Goal: Participate in discussion: Engage in conversation with other users on a specific topic

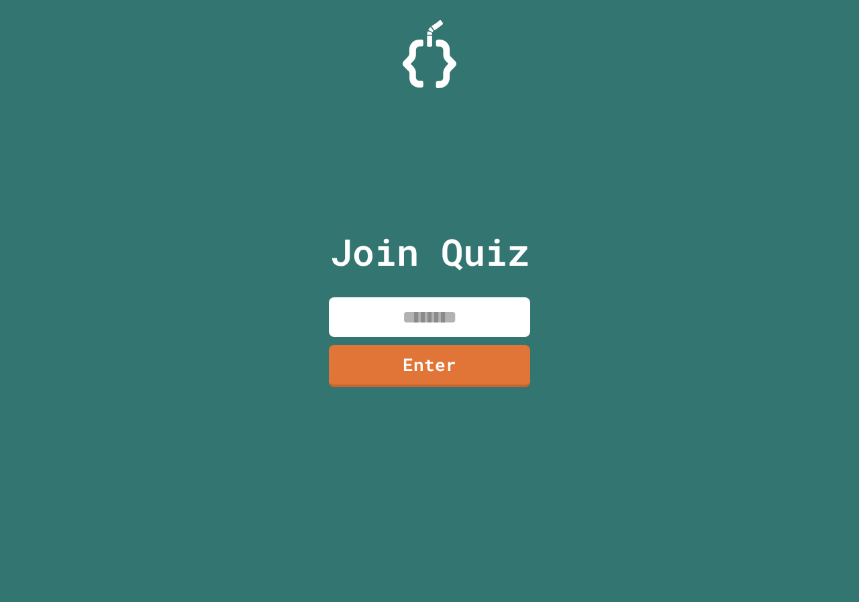
click at [450, 320] on input at bounding box center [429, 317] width 201 height 40
type input "********"
click at [383, 373] on link "Enter" at bounding box center [429, 364] width 201 height 44
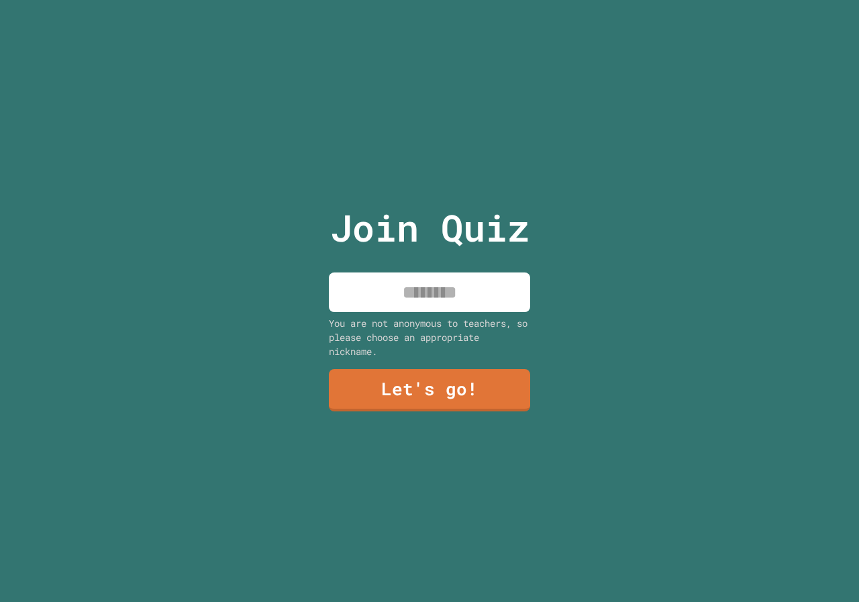
click at [430, 289] on input at bounding box center [429, 293] width 201 height 40
click at [430, 289] on input "****" at bounding box center [429, 293] width 201 height 40
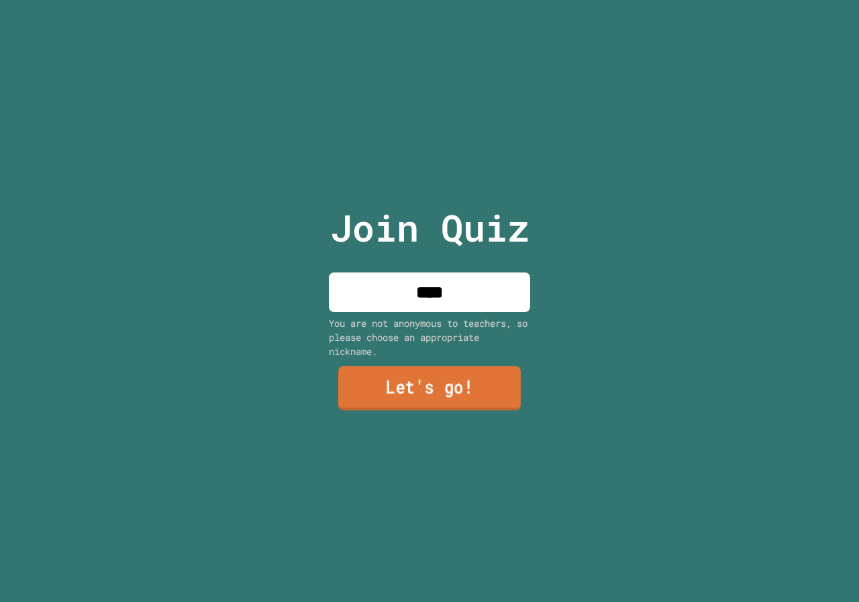
type input "****"
click at [427, 379] on link "Let's go!" at bounding box center [429, 388] width 183 height 44
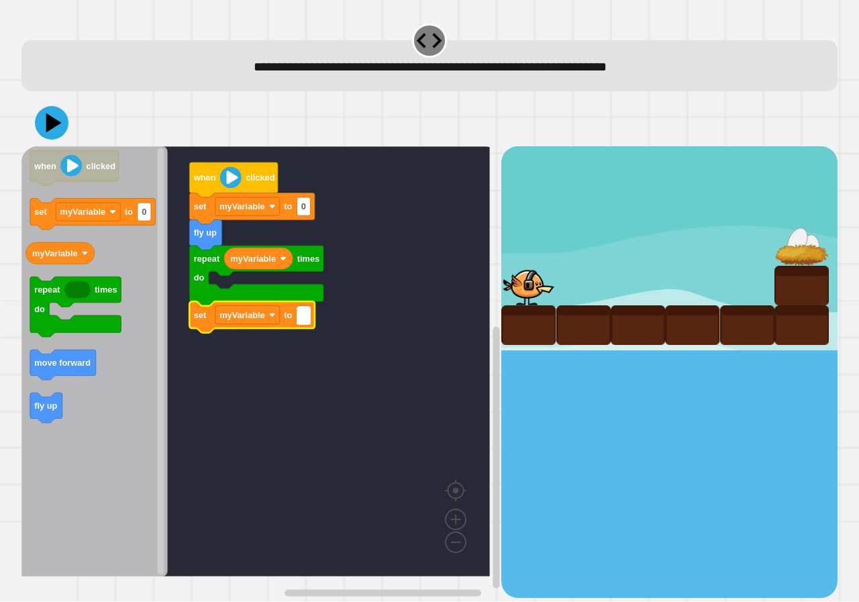
type input "*"
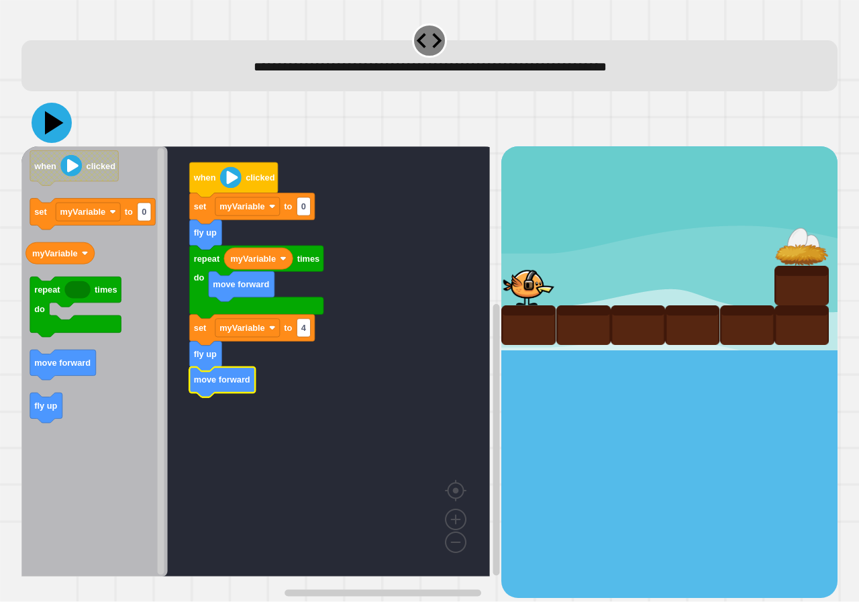
click at [58, 132] on icon at bounding box center [52, 123] width 40 height 40
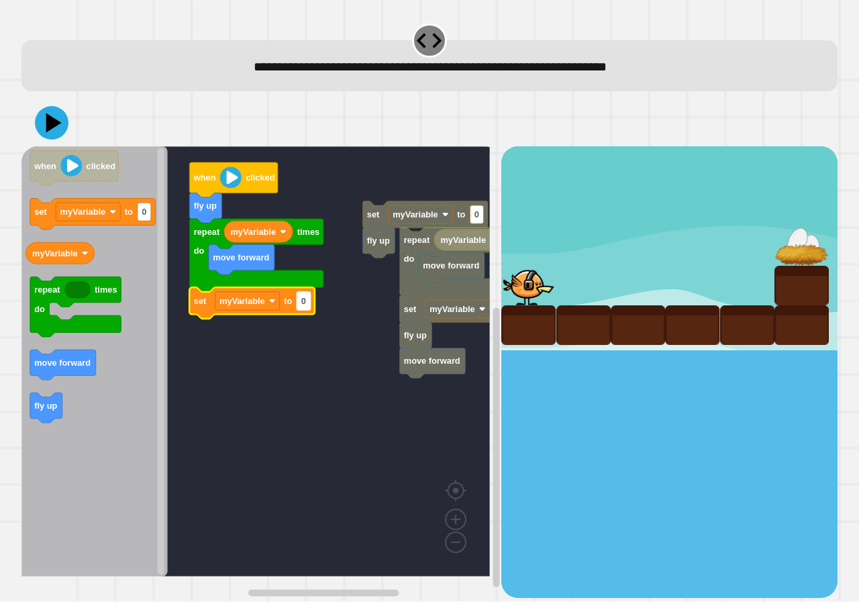
click at [304, 303] on text "0" at bounding box center [303, 301] width 5 height 10
type input "*"
click at [62, 111] on icon at bounding box center [52, 123] width 40 height 40
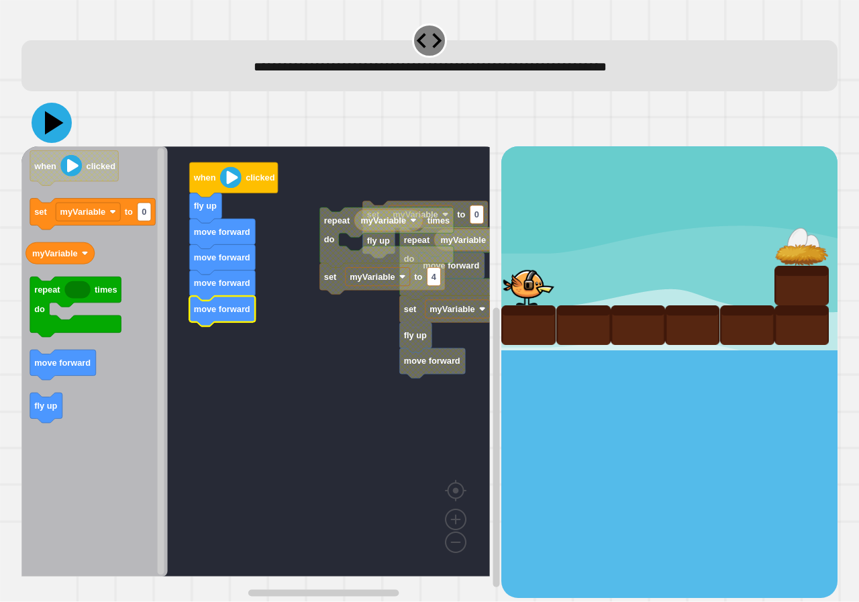
click at [56, 118] on icon at bounding box center [52, 123] width 40 height 40
click at [40, 113] on icon at bounding box center [52, 123] width 40 height 40
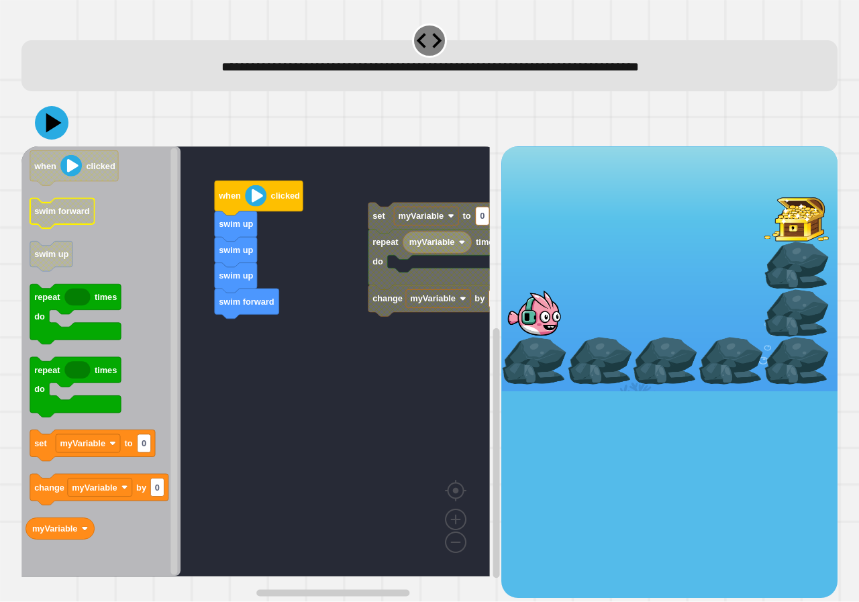
click at [87, 222] on g "swim forward" at bounding box center [62, 214] width 64 height 30
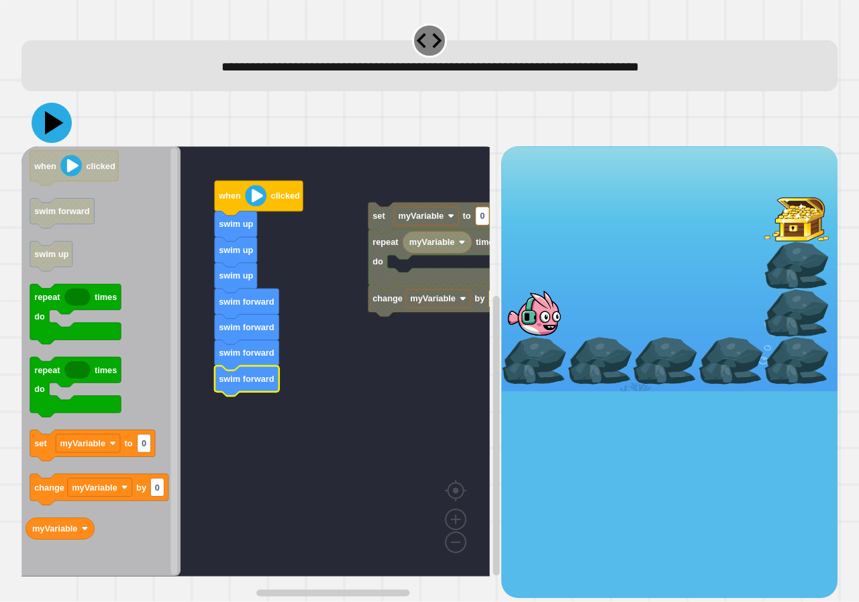
click at [59, 111] on icon at bounding box center [52, 123] width 40 height 40
click at [48, 114] on icon at bounding box center [52, 124] width 38 height 38
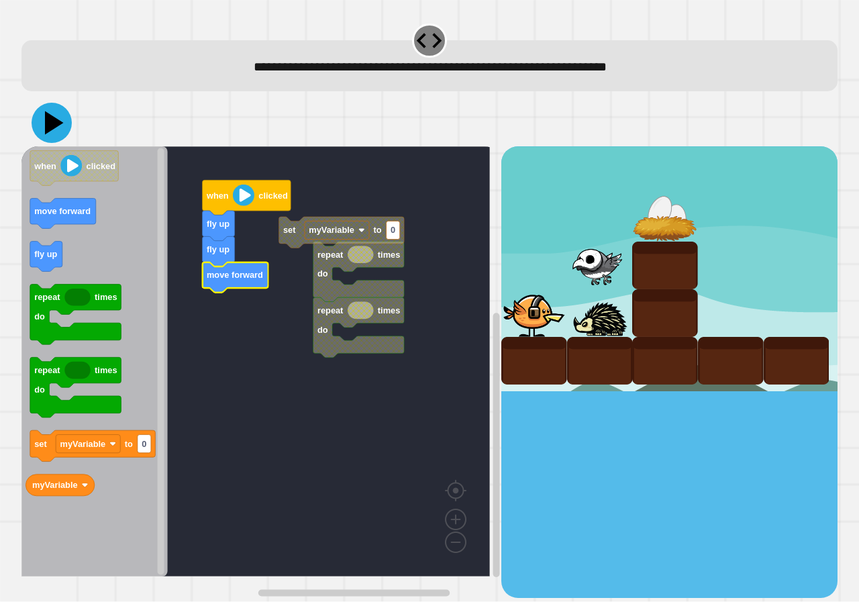
drag, startPoint x: 46, startPoint y: 120, endPoint x: 54, endPoint y: 120, distance: 8.1
click at [46, 119] on icon at bounding box center [52, 123] width 40 height 40
click at [61, 121] on icon at bounding box center [52, 123] width 40 height 40
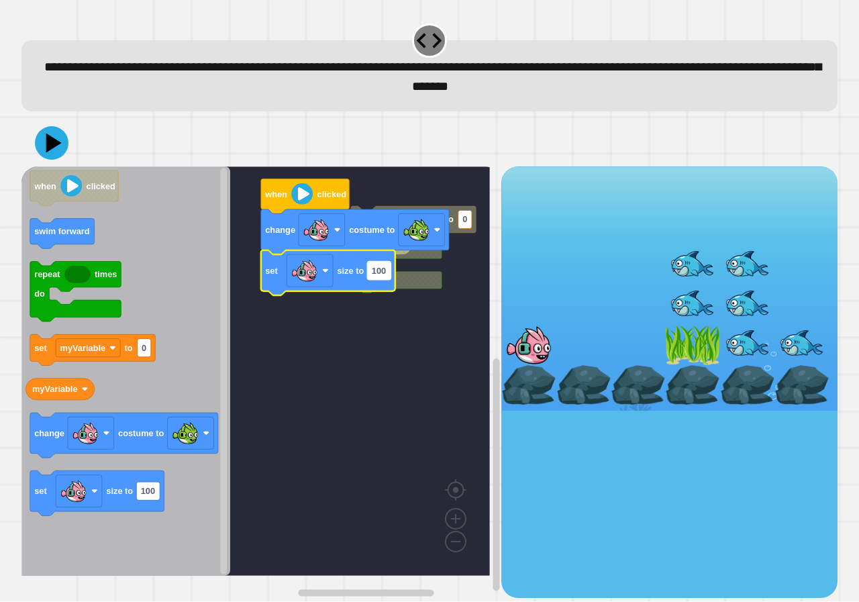
click at [389, 272] on rect "Blockly Workspace" at bounding box center [378, 271] width 23 height 18
type input "***"
click at [402, 365] on rect "Blockly Workspace" at bounding box center [255, 370] width 469 height 409
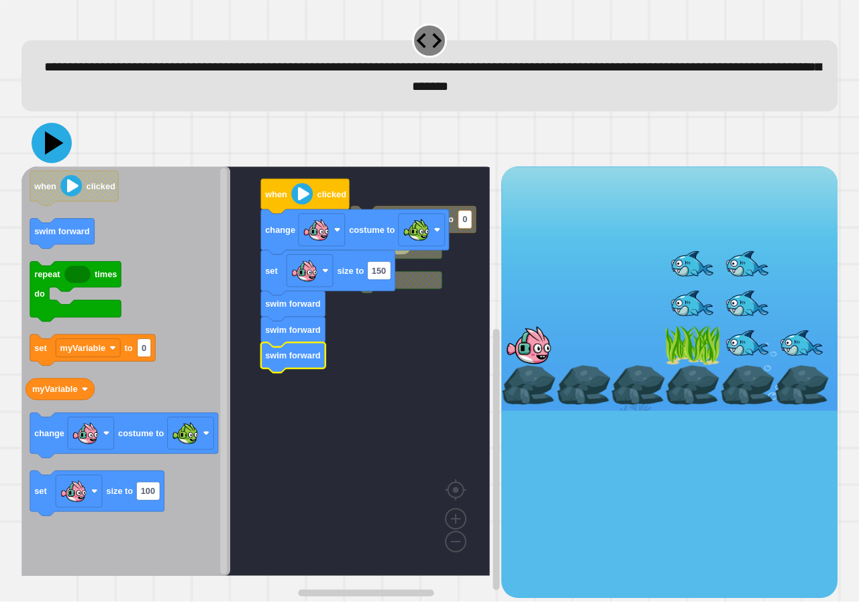
click at [54, 135] on icon at bounding box center [52, 143] width 40 height 40
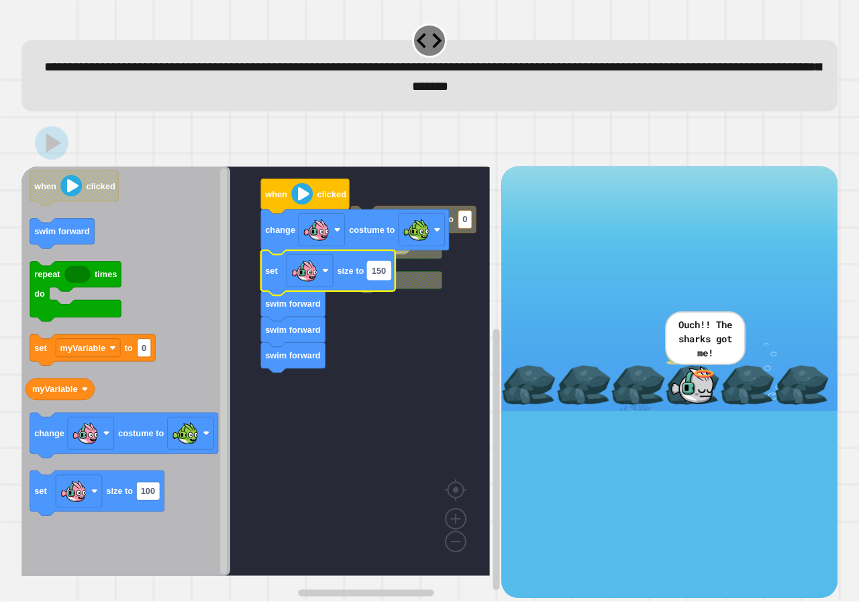
click at [386, 273] on text "150" at bounding box center [379, 271] width 14 height 10
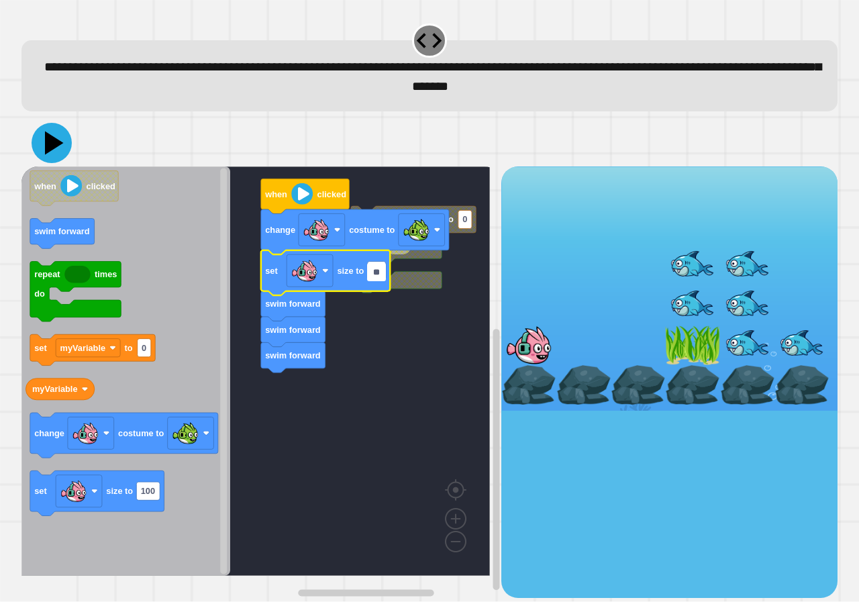
type input "**"
drag, startPoint x: 46, startPoint y: 133, endPoint x: 52, endPoint y: 131, distance: 7.0
click at [45, 133] on icon at bounding box center [52, 143] width 40 height 40
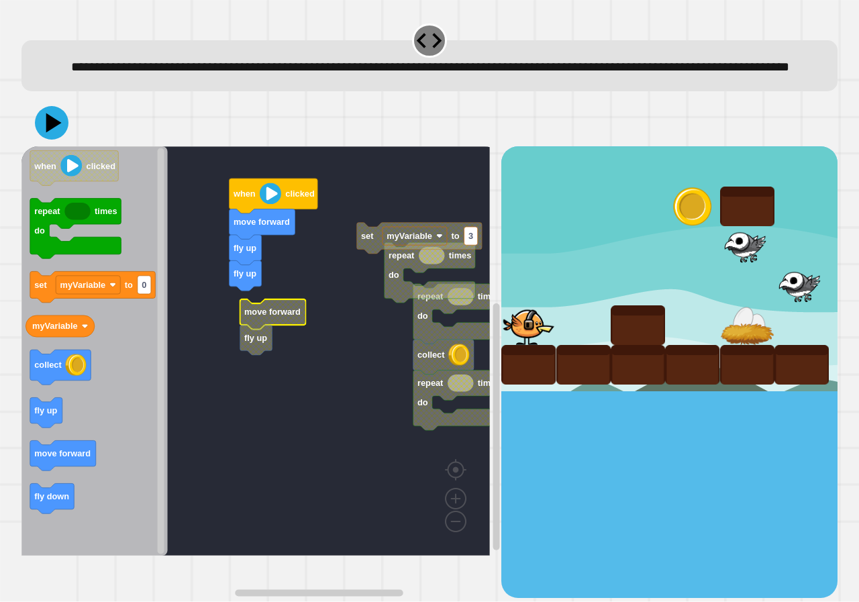
click at [263, 359] on g "repeat times do collect repeat times do repeat times do set myVariable to 3 whe…" at bounding box center [265, 350] width 488 height 409
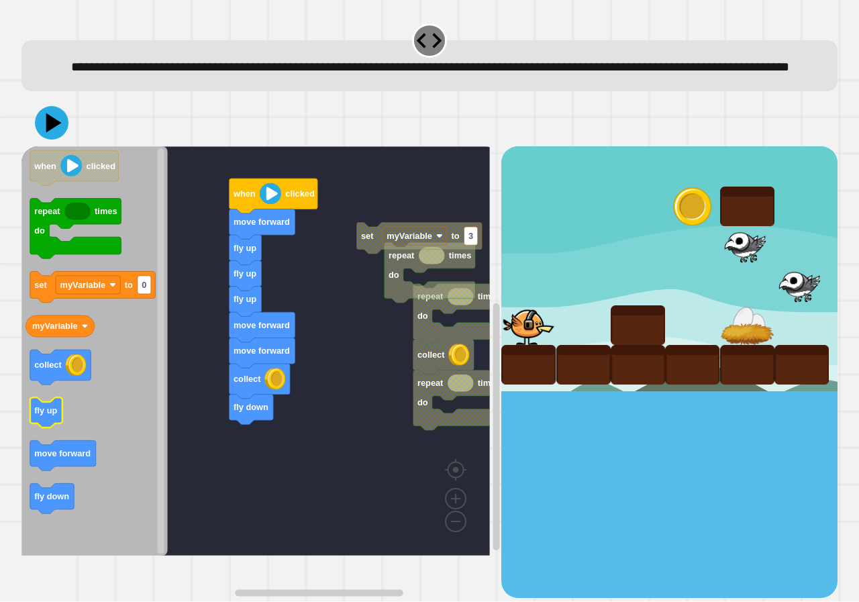
click at [45, 416] on text "fly up" at bounding box center [45, 411] width 23 height 10
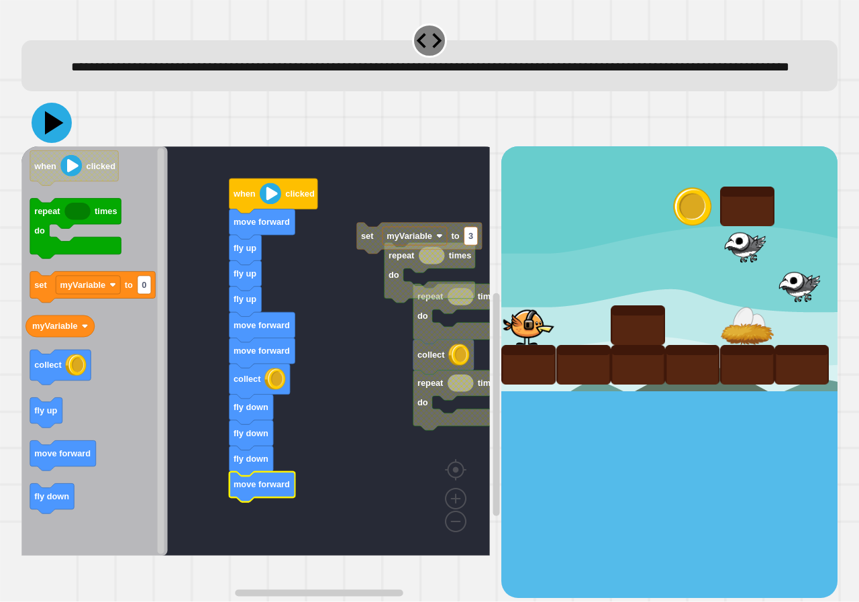
click at [48, 135] on icon at bounding box center [54, 122] width 19 height 23
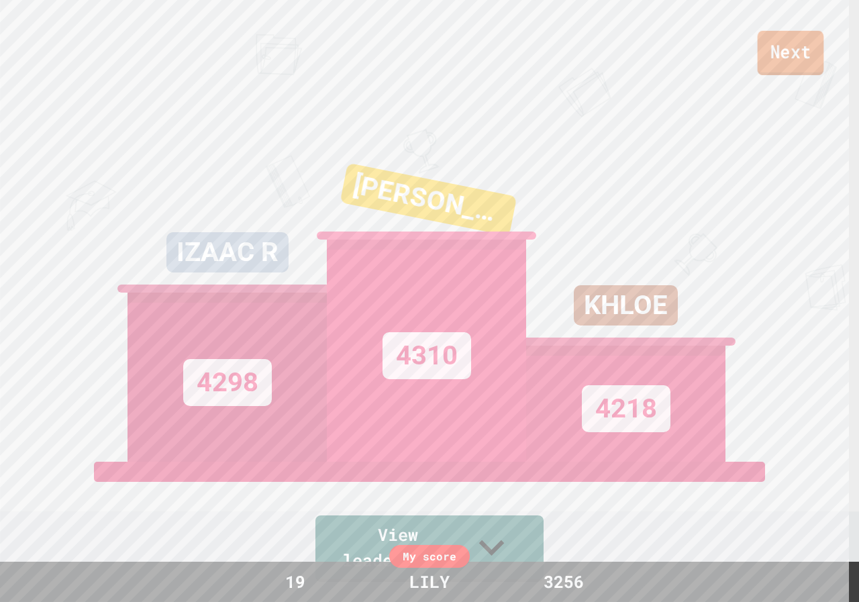
click at [771, 51] on link "Next" at bounding box center [791, 53] width 66 height 44
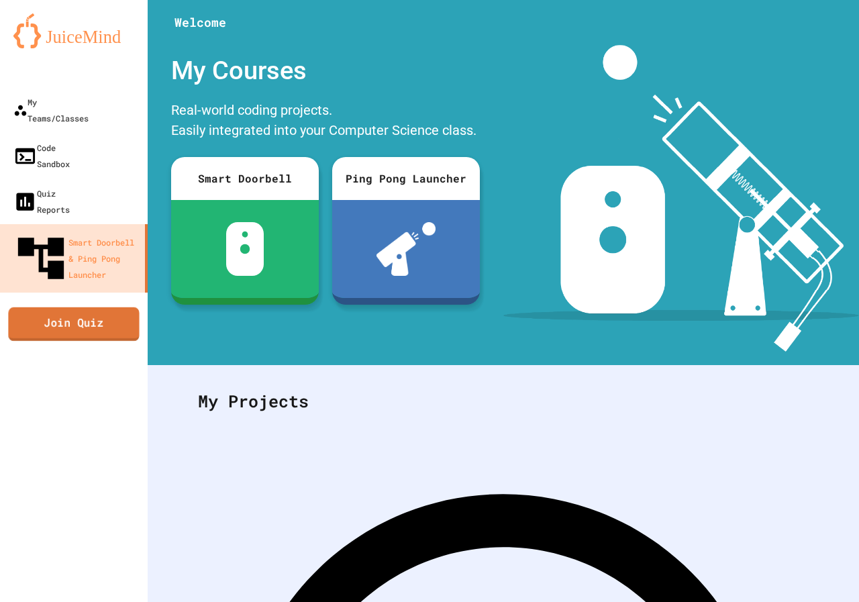
click at [125, 307] on link "Join Quiz" at bounding box center [73, 324] width 131 height 34
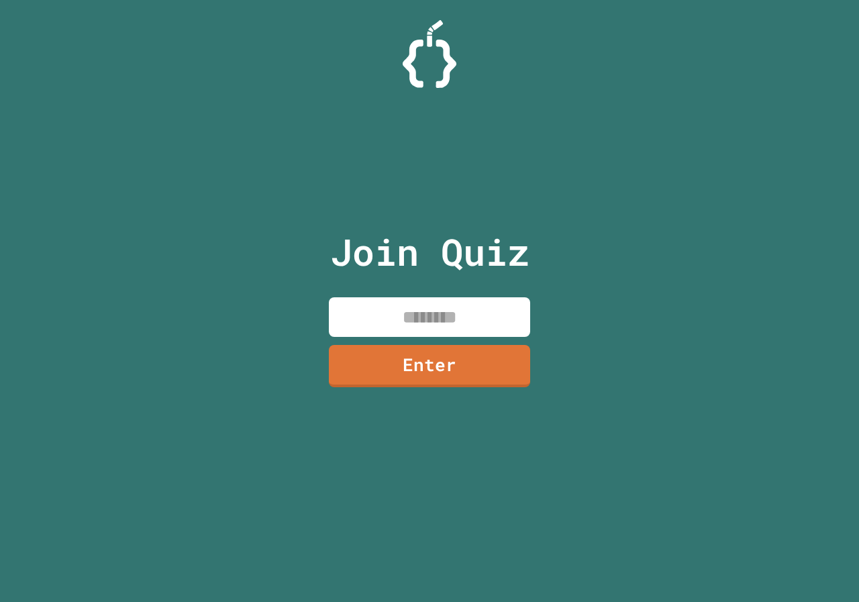
drag, startPoint x: 369, startPoint y: 317, endPoint x: 360, endPoint y: 324, distance: 10.6
click at [366, 320] on input at bounding box center [429, 317] width 201 height 40
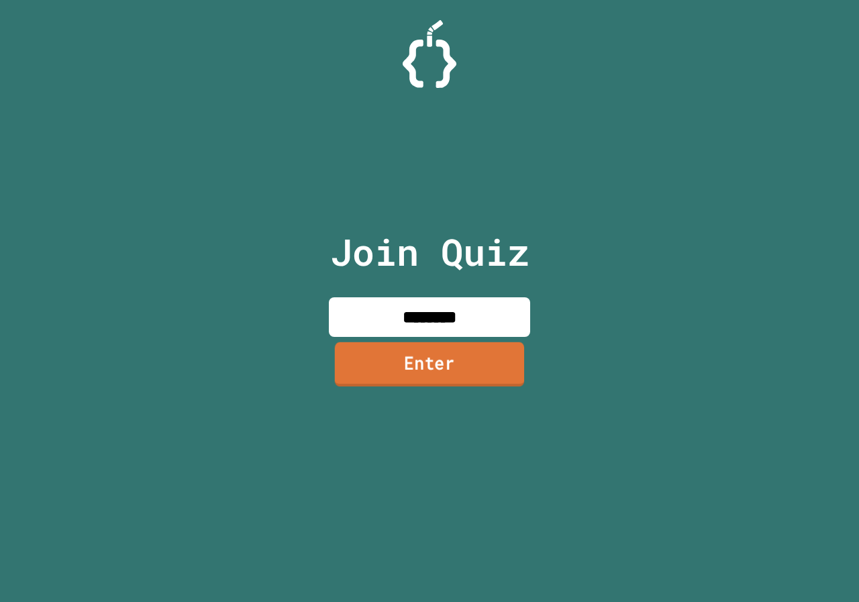
type input "********"
click at [518, 377] on link "Enter" at bounding box center [429, 365] width 203 height 44
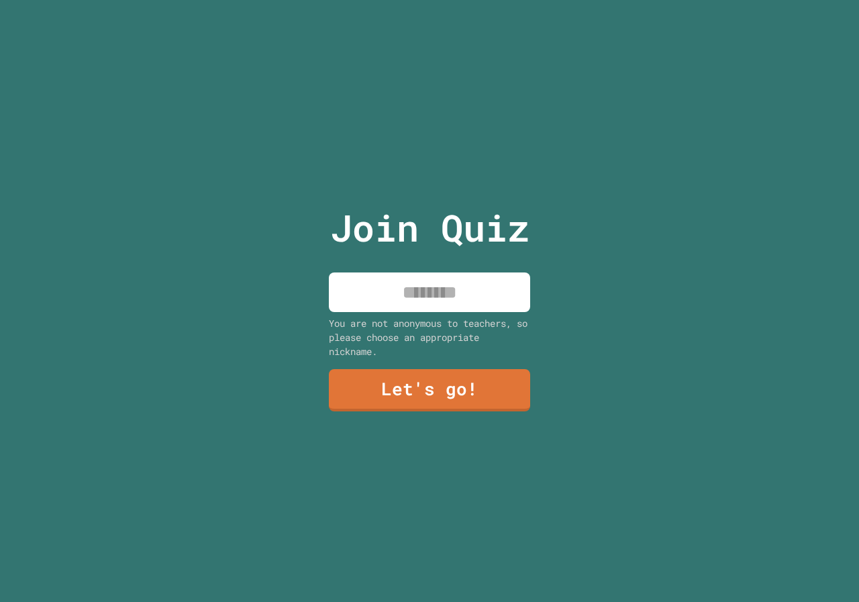
click at [487, 303] on input at bounding box center [429, 293] width 201 height 40
type input "****"
click at [333, 394] on link "Let's go!" at bounding box center [430, 389] width 205 height 44
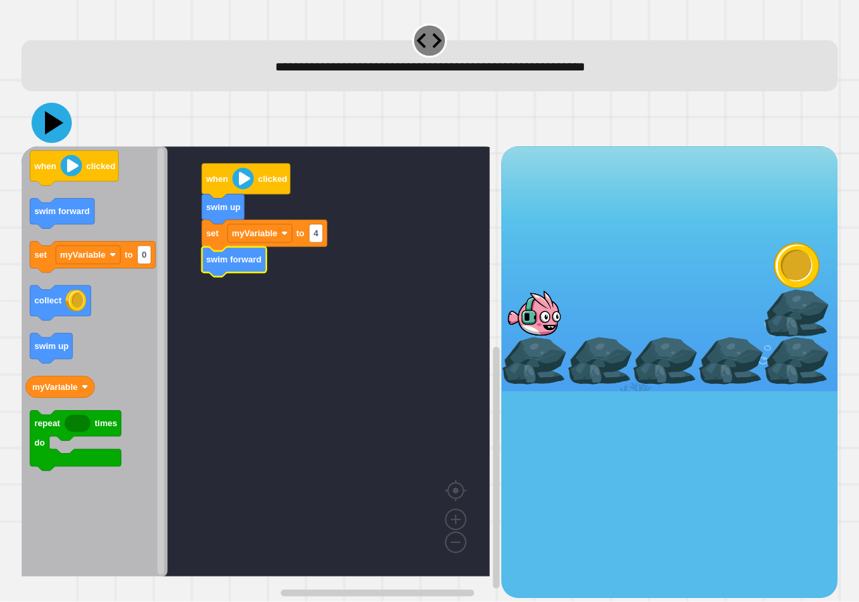
click at [38, 115] on icon at bounding box center [52, 123] width 40 height 40
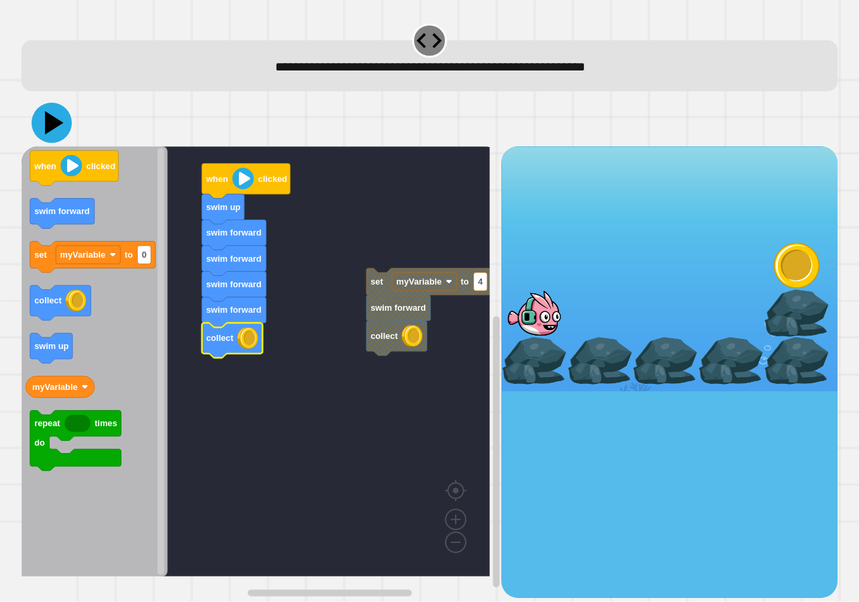
click at [48, 120] on icon at bounding box center [54, 122] width 19 height 23
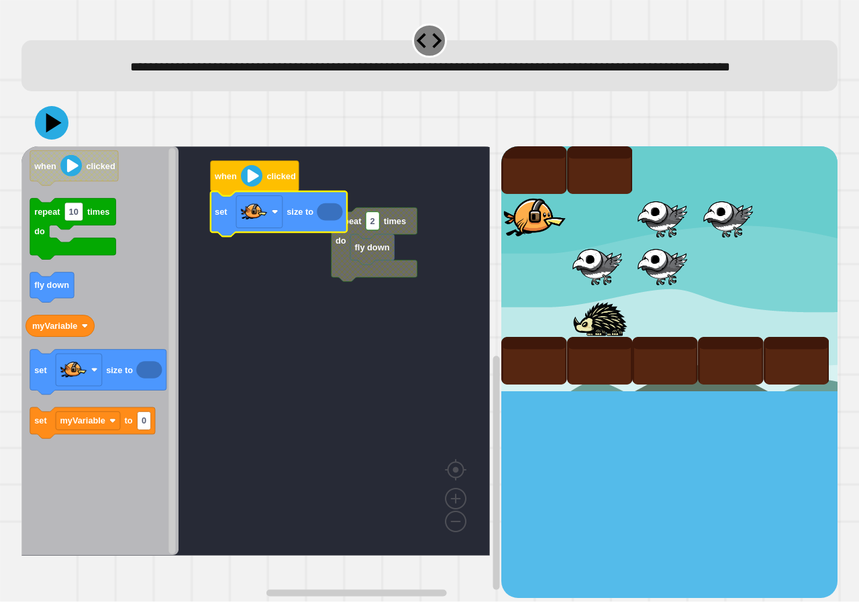
click at [330, 221] on icon "Blockly Workspace" at bounding box center [330, 211] width 26 height 17
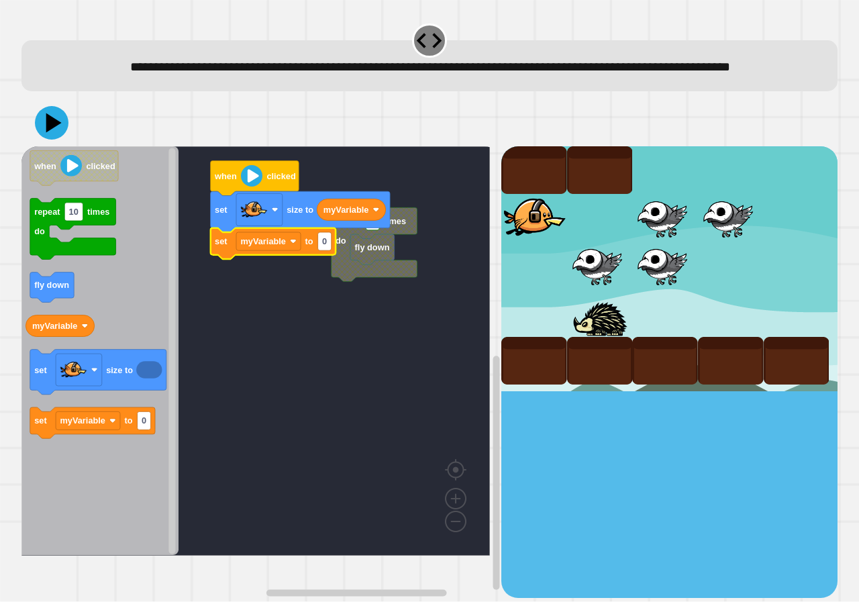
click at [333, 259] on icon "Blockly Workspace" at bounding box center [274, 243] width 126 height 31
click at [330, 250] on rect "Blockly Workspace" at bounding box center [324, 241] width 13 height 18
type input "*"
type input "**"
click at [286, 369] on rect "Blockly Workspace" at bounding box center [255, 350] width 469 height 409
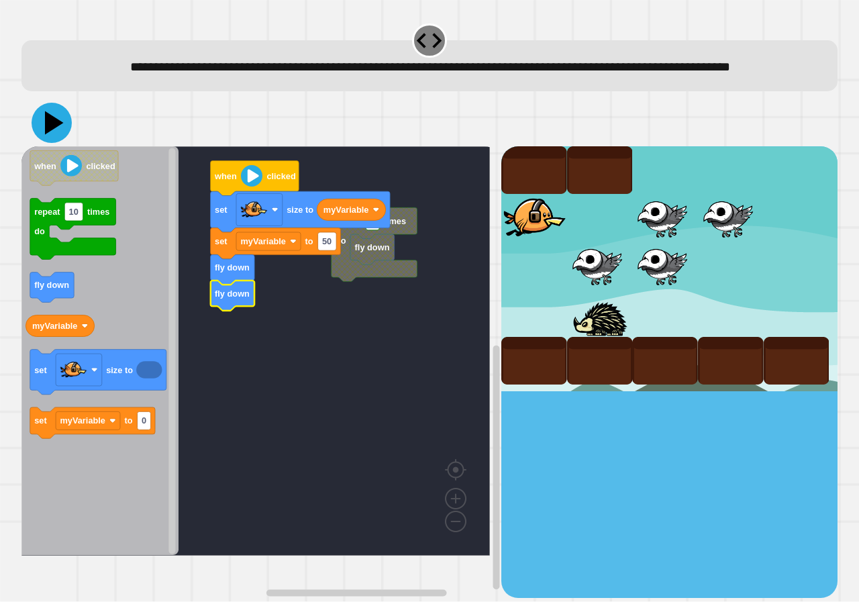
drag, startPoint x: 58, startPoint y: 148, endPoint x: 83, endPoint y: 152, distance: 24.6
click at [60, 143] on icon at bounding box center [52, 123] width 40 height 40
click at [328, 247] on text "50" at bounding box center [326, 242] width 9 height 10
type input "****"
click at [58, 140] on icon at bounding box center [52, 123] width 40 height 40
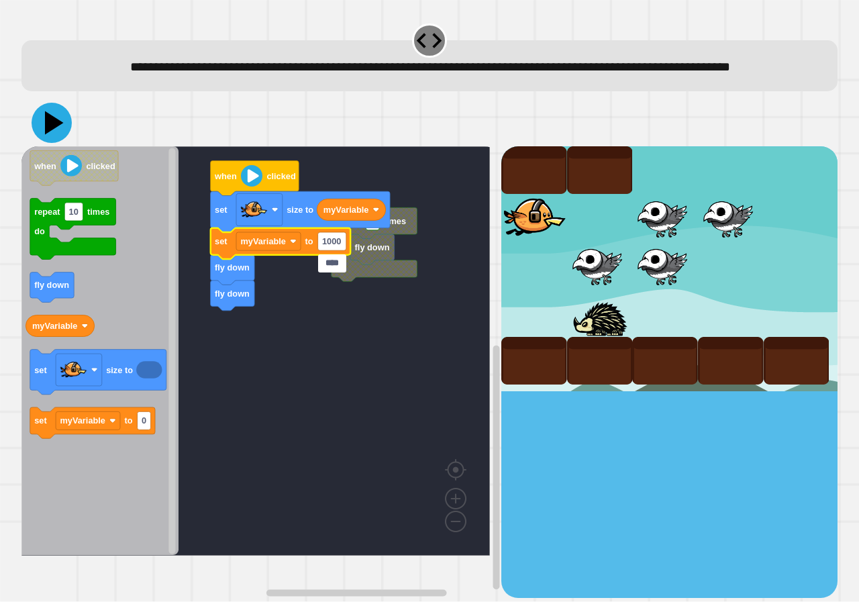
click at [64, 140] on icon at bounding box center [52, 123] width 40 height 40
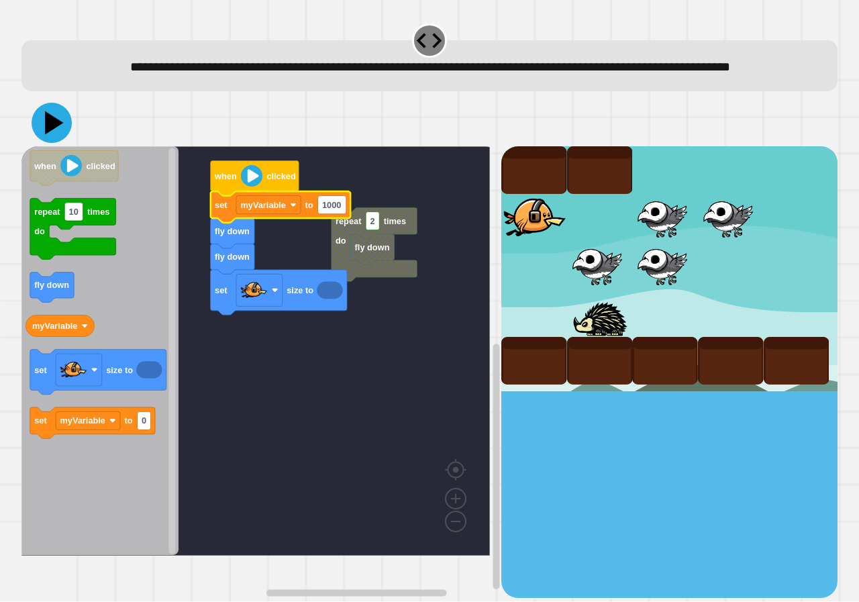
click at [55, 143] on icon at bounding box center [52, 123] width 40 height 40
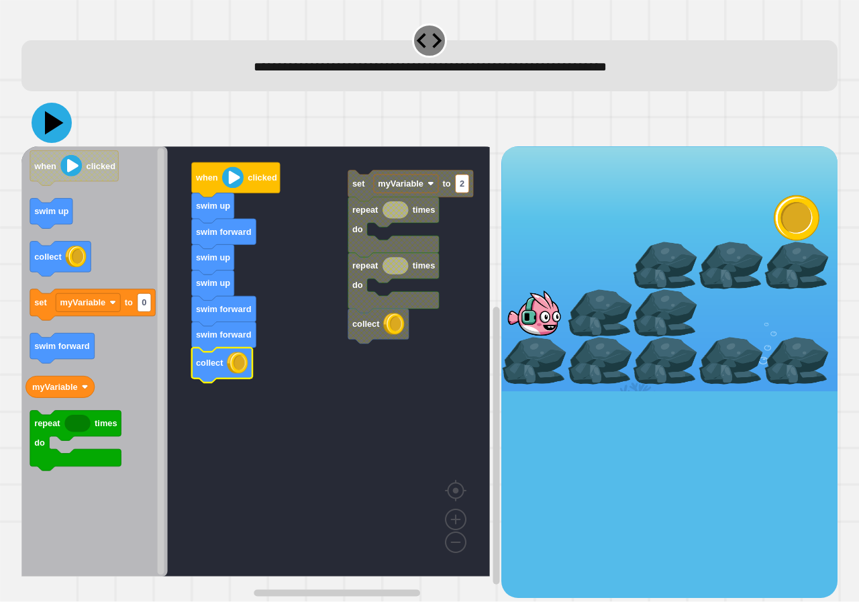
click at [51, 124] on icon at bounding box center [54, 122] width 19 height 23
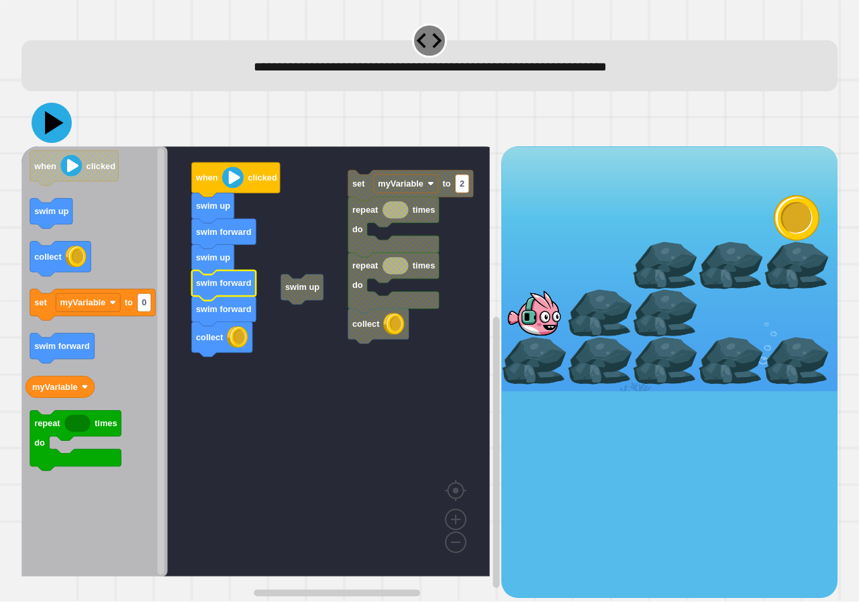
click at [59, 123] on icon at bounding box center [52, 123] width 40 height 40
click at [49, 122] on icon at bounding box center [54, 122] width 19 height 23
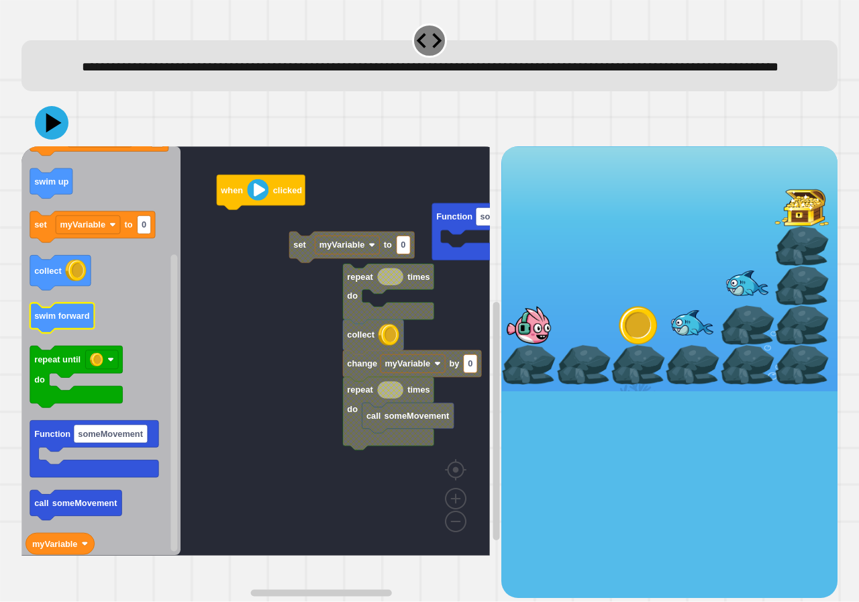
click at [170, 331] on div "when clicked Function someMovement set myVariable to 0 call someMovement repeat…" at bounding box center [261, 371] width 480 height 451
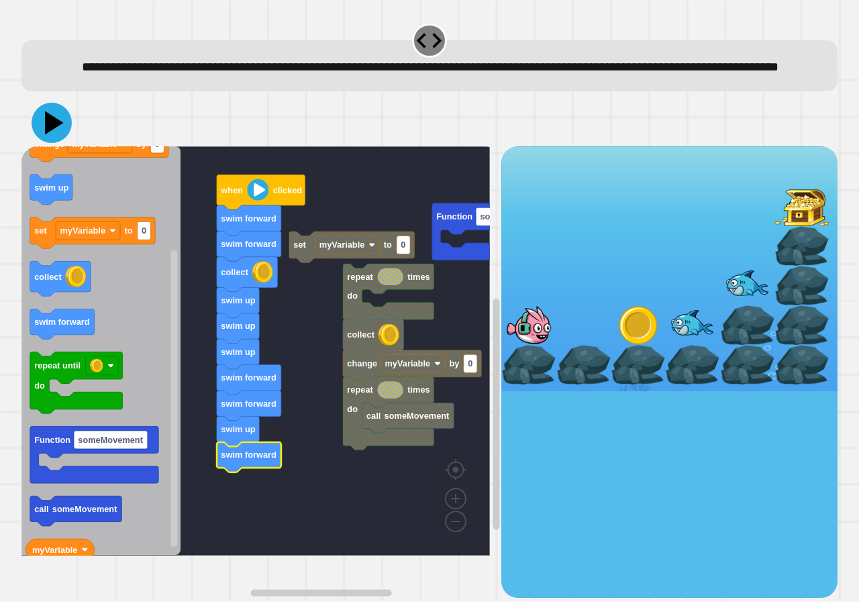
click at [38, 143] on icon at bounding box center [52, 123] width 40 height 40
click at [53, 135] on icon at bounding box center [54, 122] width 19 height 23
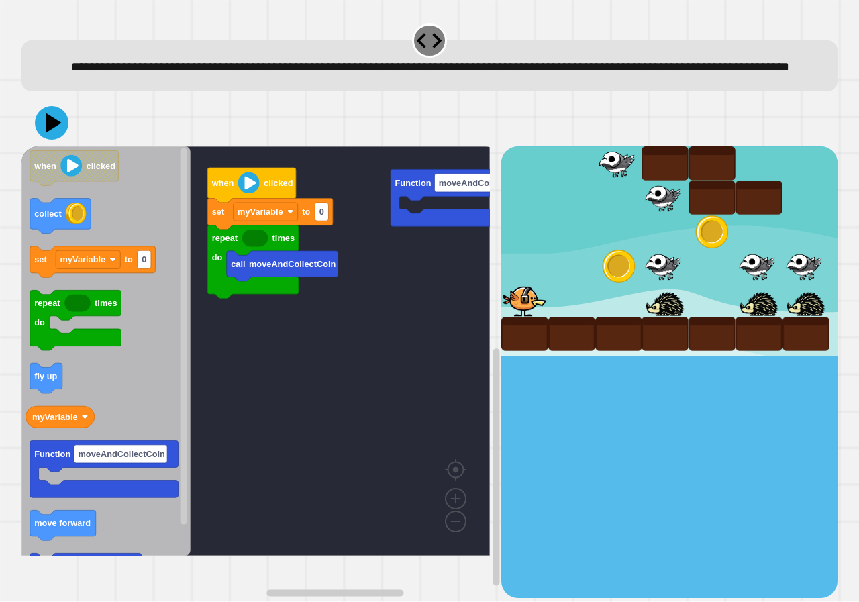
click at [350, 230] on rect "Blockly Workspace" at bounding box center [255, 350] width 469 height 409
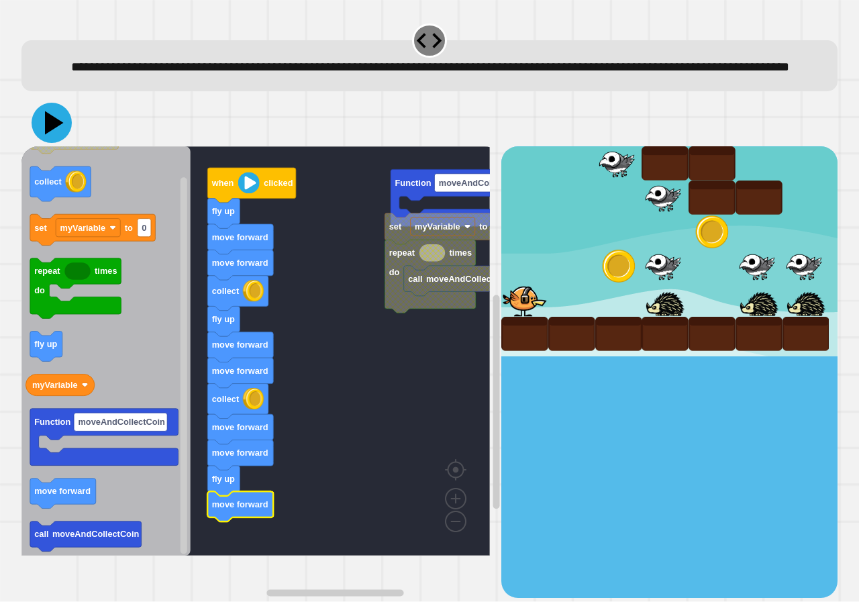
click at [60, 140] on icon at bounding box center [52, 123] width 40 height 40
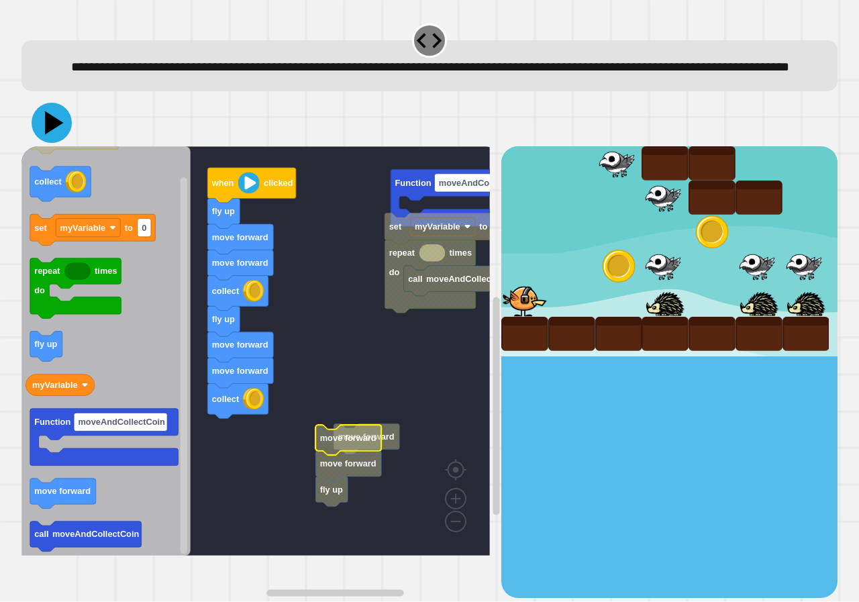
click at [43, 143] on icon at bounding box center [52, 123] width 40 height 40
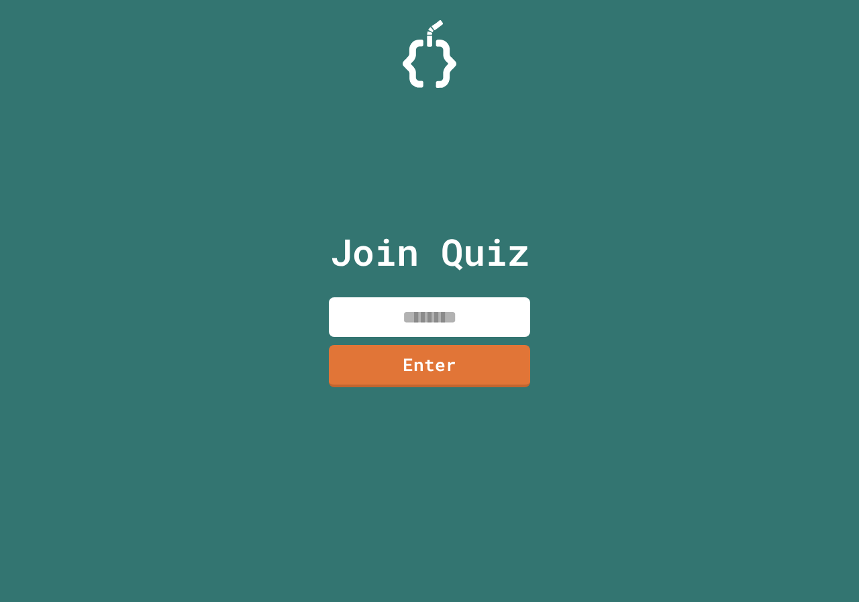
click at [446, 316] on input at bounding box center [429, 317] width 201 height 40
paste input
type input "********"
click at [442, 374] on link "Enter" at bounding box center [430, 364] width 200 height 44
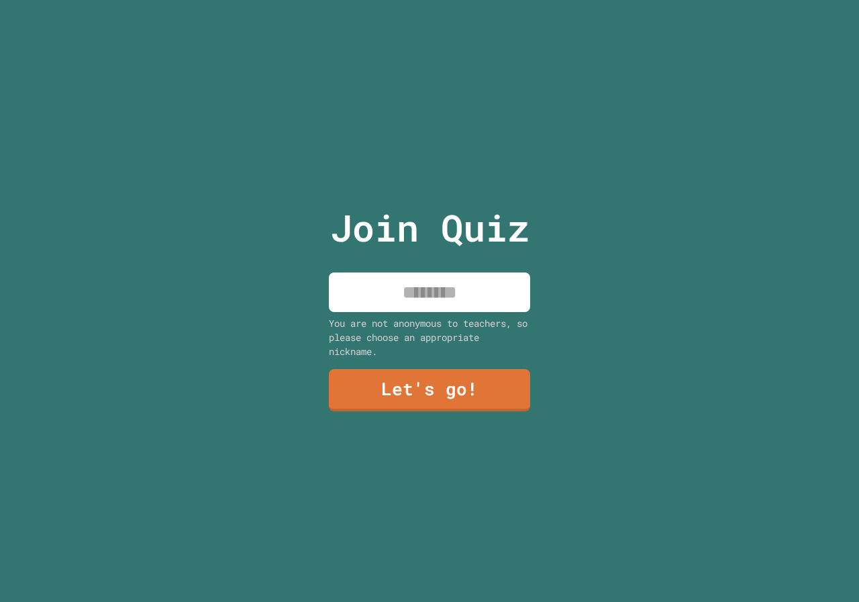
click at [421, 301] on input at bounding box center [429, 293] width 201 height 40
type input "****"
click at [383, 383] on link "Let's go!" at bounding box center [429, 389] width 199 height 44
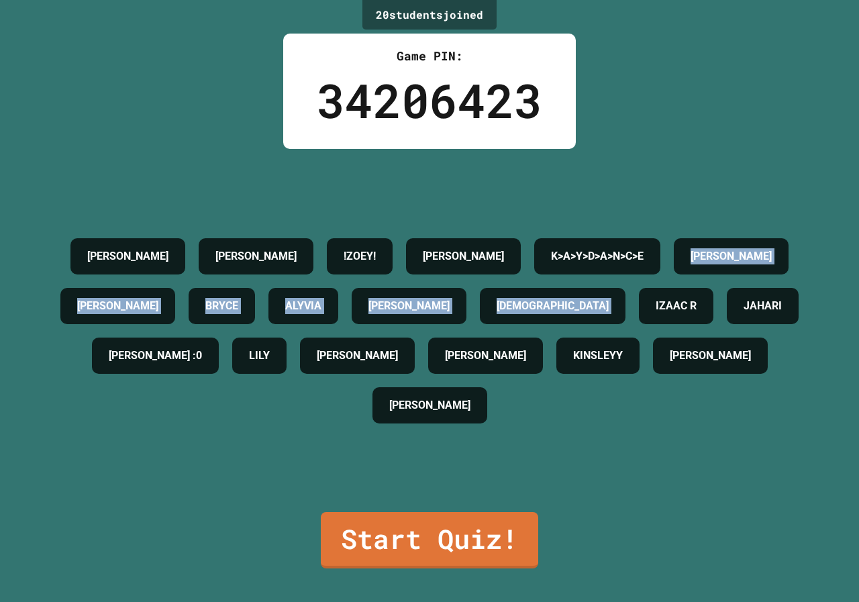
drag, startPoint x: 82, startPoint y: 296, endPoint x: 80, endPoint y: 371, distance: 74.5
click at [80, 371] on div "[PERSON_NAME] !ZOEY! [PERSON_NAME]>A>Y>D>A>N>C>E [PERSON_NAME] [PERSON_NAME] AL…" at bounding box center [430, 331] width 792 height 199
click at [65, 392] on div "[PERSON_NAME] !ZOEY! [PERSON_NAME]>A>Y>D>A>N>C>E [PERSON_NAME] [PERSON_NAME] AL…" at bounding box center [430, 331] width 792 height 199
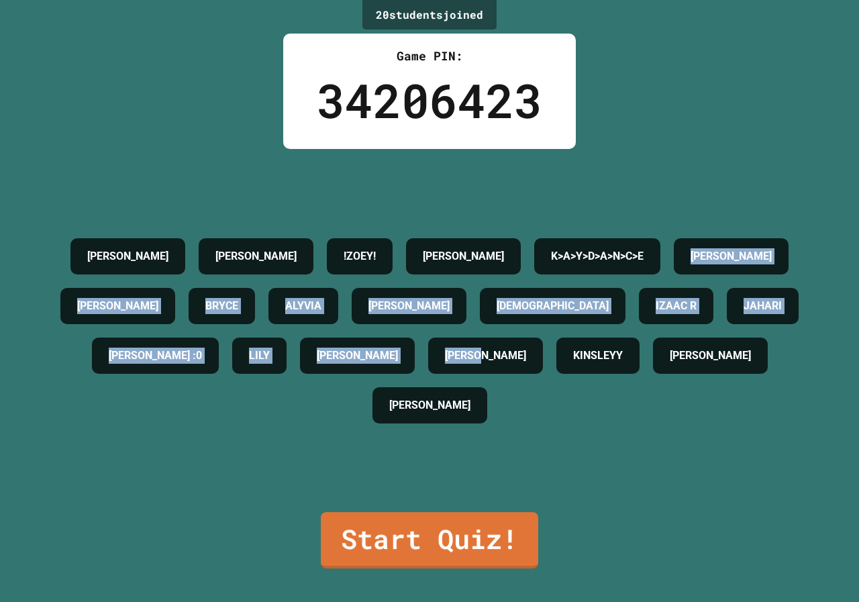
drag, startPoint x: 83, startPoint y: 295, endPoint x: 628, endPoint y: 430, distance: 560.7
click at [756, 489] on div "[PERSON_NAME] !ZOEY! [PERSON_NAME]>A>Y>D>A>N>C>E [PERSON_NAME] [PERSON_NAME] AL…" at bounding box center [430, 330] width 792 height 363
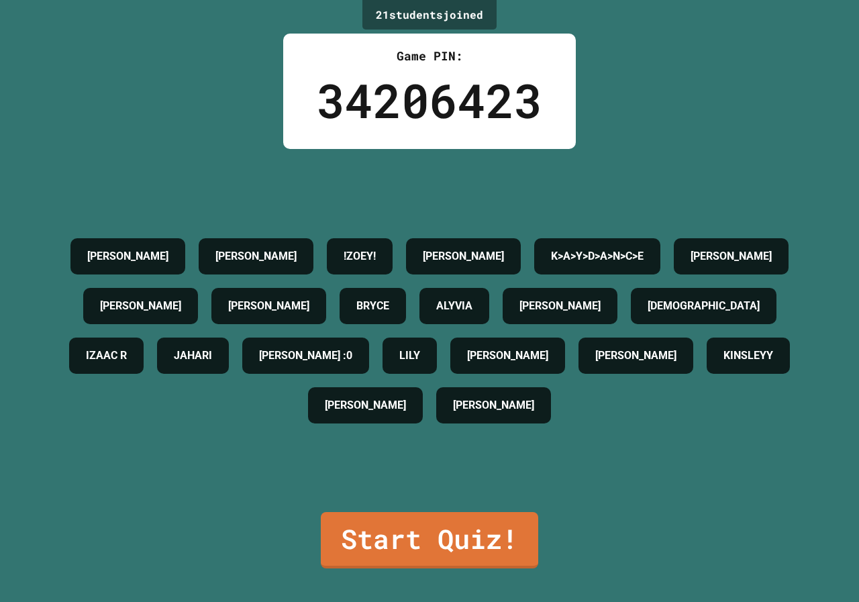
click at [277, 473] on div "[PERSON_NAME] !ZOEY! [PERSON_NAME]>A>Y>D>A>N>C>E [PERSON_NAME] [PERSON_NAME] K …" at bounding box center [430, 330] width 792 height 363
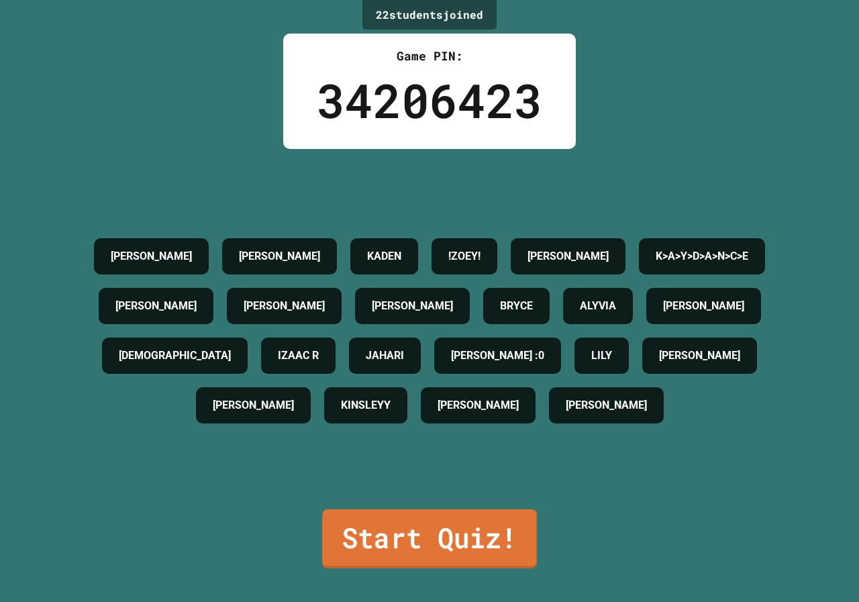
click at [393, 521] on link "Start Quiz!" at bounding box center [429, 538] width 215 height 59
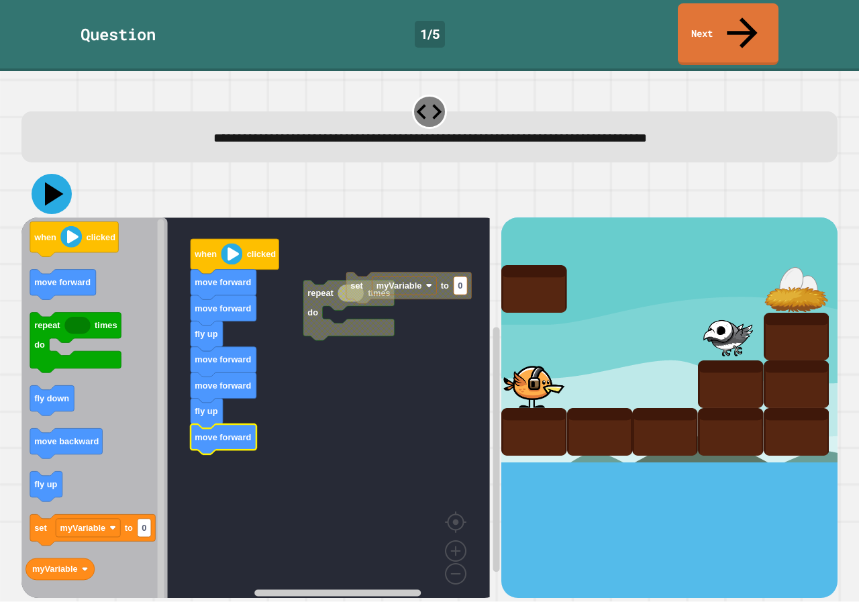
click at [50, 174] on icon at bounding box center [52, 194] width 40 height 40
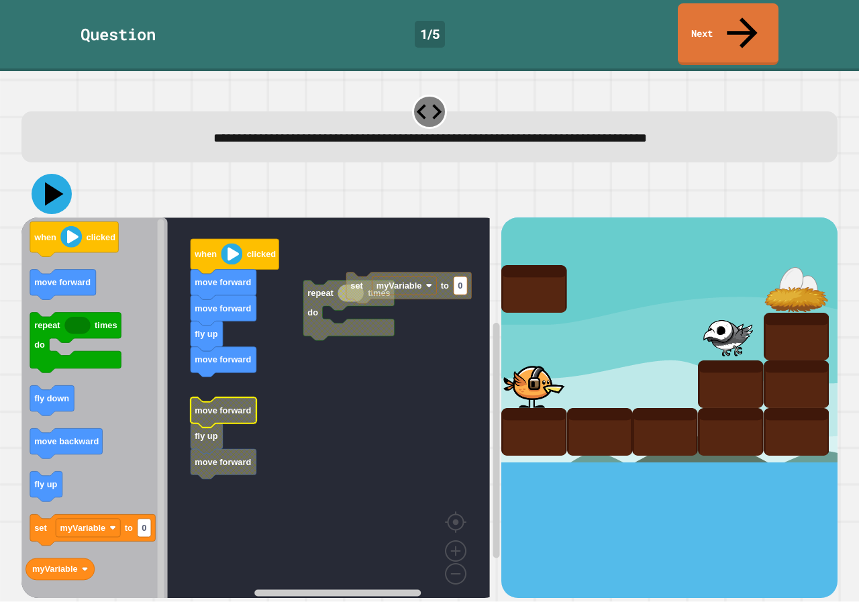
click at [56, 174] on icon at bounding box center [52, 194] width 40 height 40
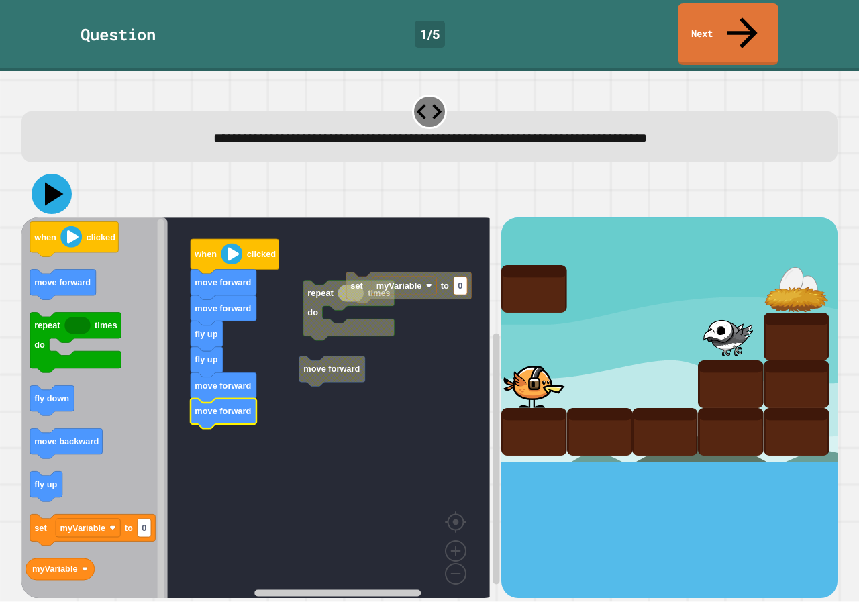
click at [48, 174] on icon at bounding box center [52, 194] width 40 height 40
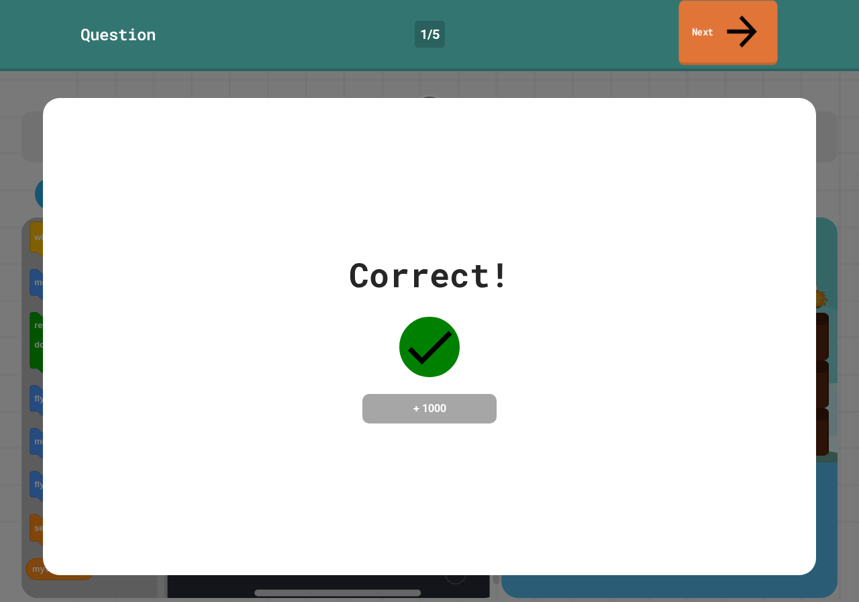
click at [698, 9] on link "Next" at bounding box center [728, 33] width 99 height 65
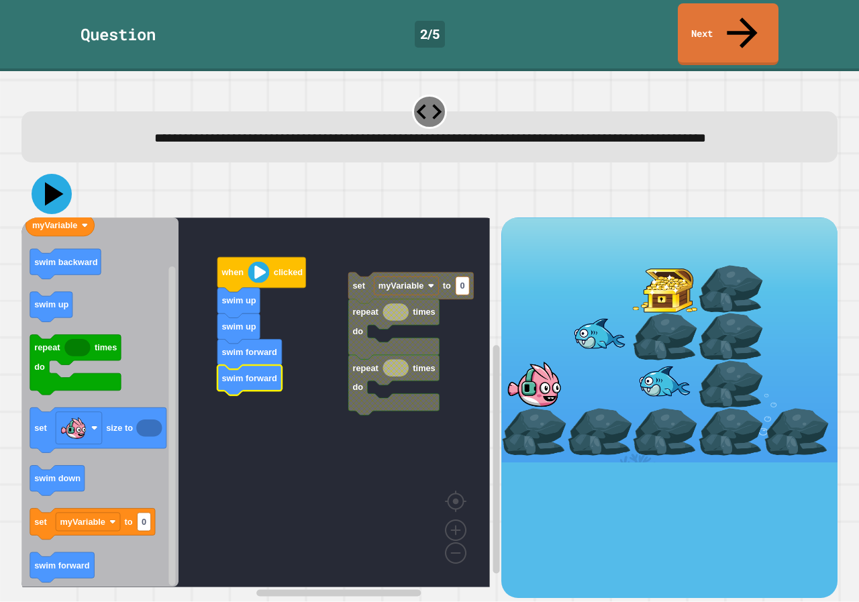
click at [57, 177] on icon at bounding box center [52, 194] width 40 height 40
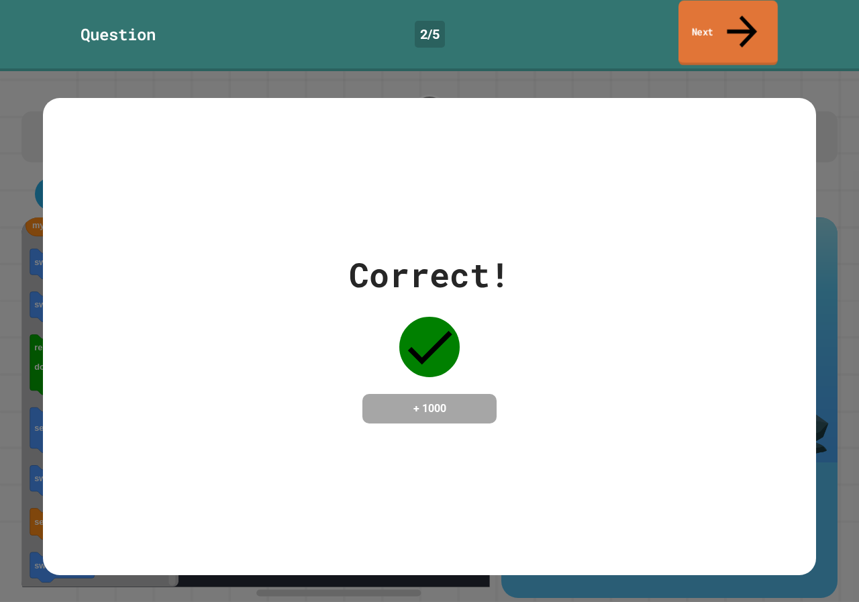
click at [712, 16] on link "Next" at bounding box center [728, 33] width 99 height 65
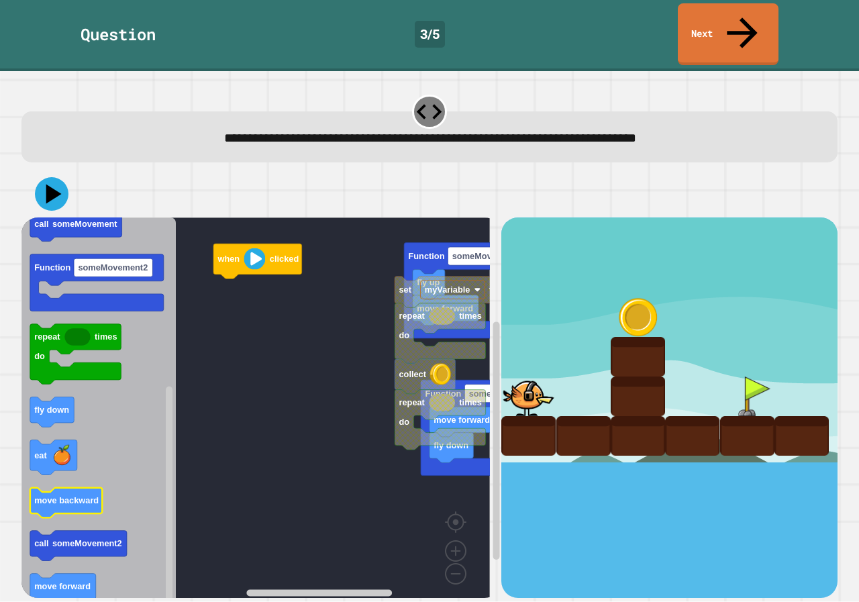
click at [73, 496] on text "move backward" at bounding box center [66, 501] width 64 height 10
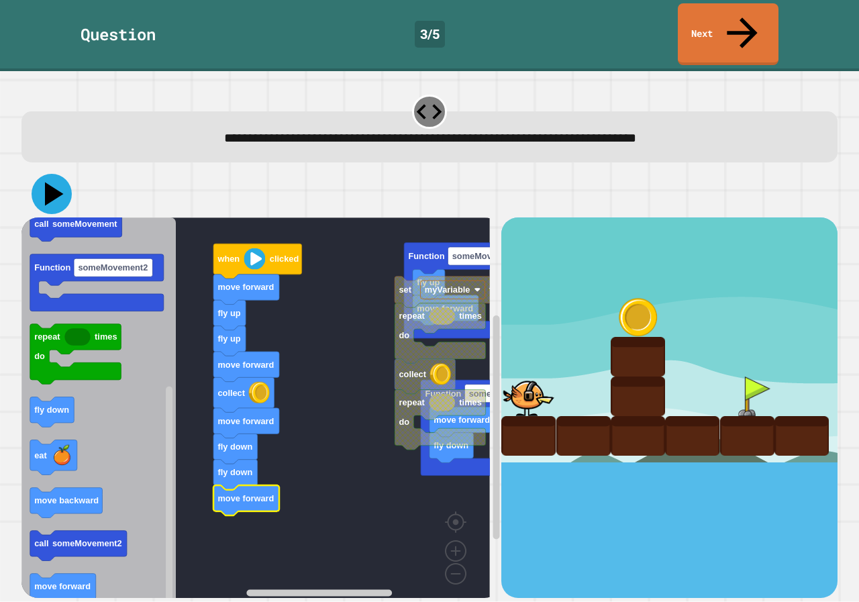
click at [60, 174] on icon at bounding box center [52, 194] width 40 height 40
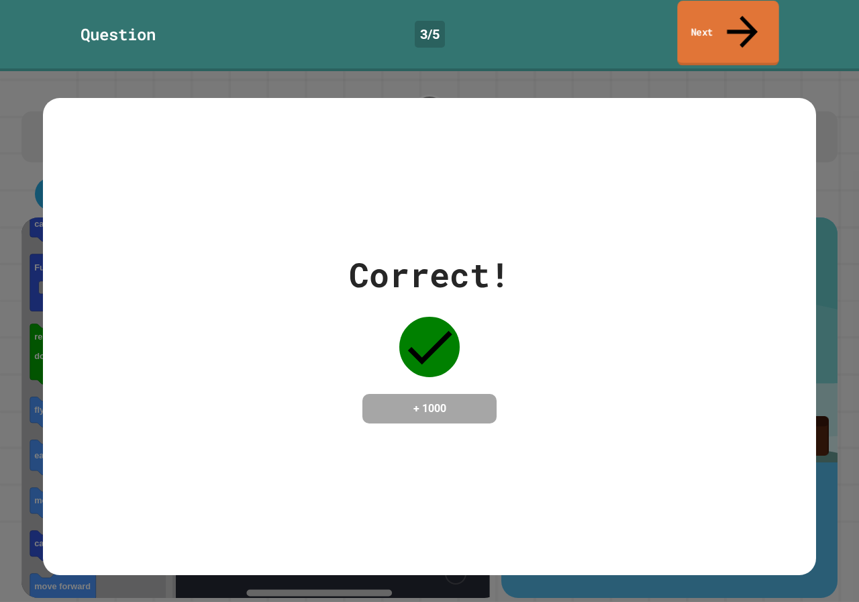
click at [701, 13] on link "Next" at bounding box center [727, 33] width 101 height 65
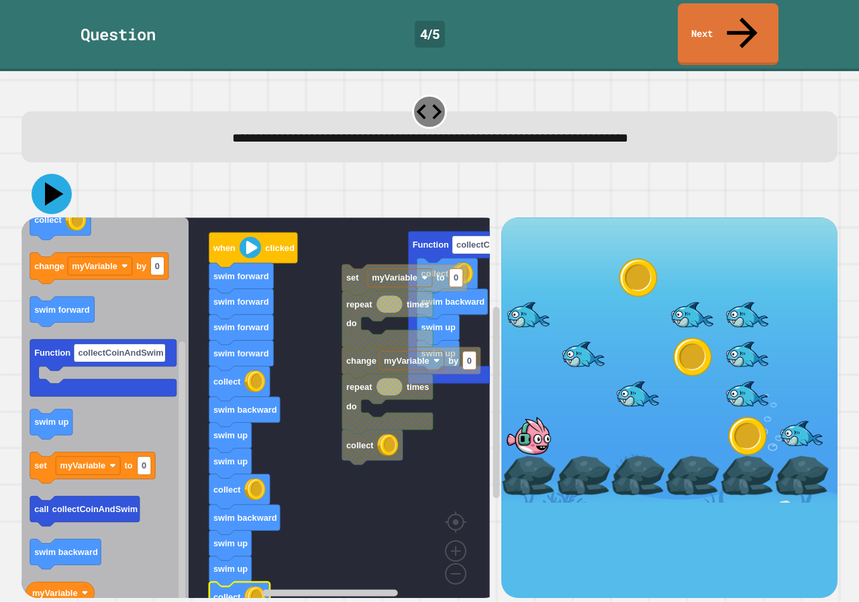
click at [45, 174] on icon at bounding box center [52, 194] width 40 height 40
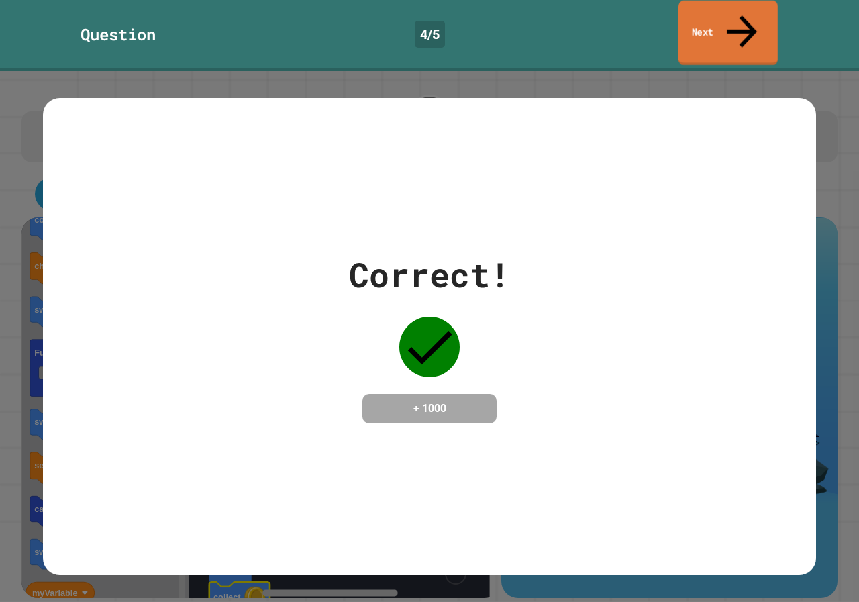
click at [697, 8] on link "Next" at bounding box center [728, 33] width 99 height 65
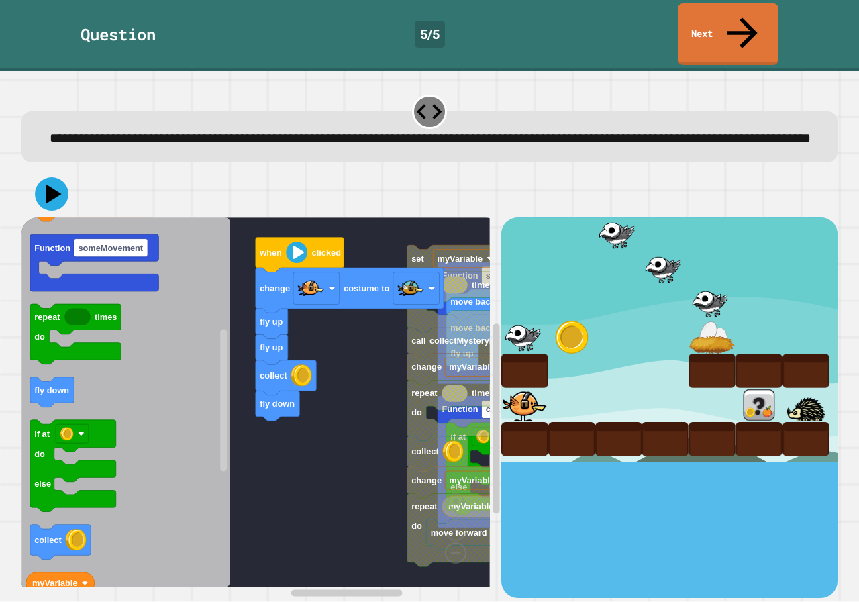
click at [163, 369] on icon "when clicked change costume to fly up eat set size to set myVariable to 0 Funct…" at bounding box center [125, 402] width 209 height 370
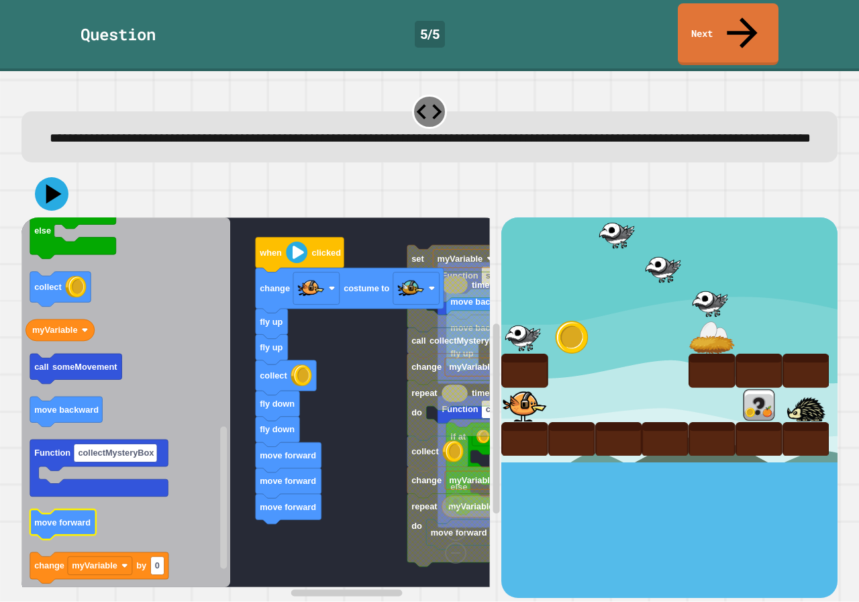
click at [202, 499] on icon "Blockly Workspace" at bounding box center [125, 402] width 209 height 370
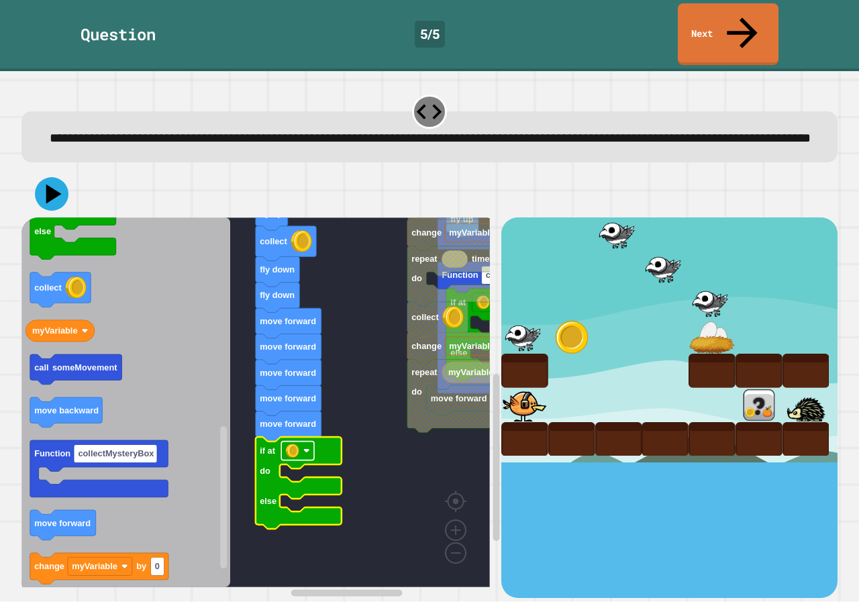
click at [303, 446] on rect "Blockly Workspace" at bounding box center [297, 451] width 33 height 19
click at [301, 446] on rect "Blockly Workspace" at bounding box center [297, 451] width 33 height 19
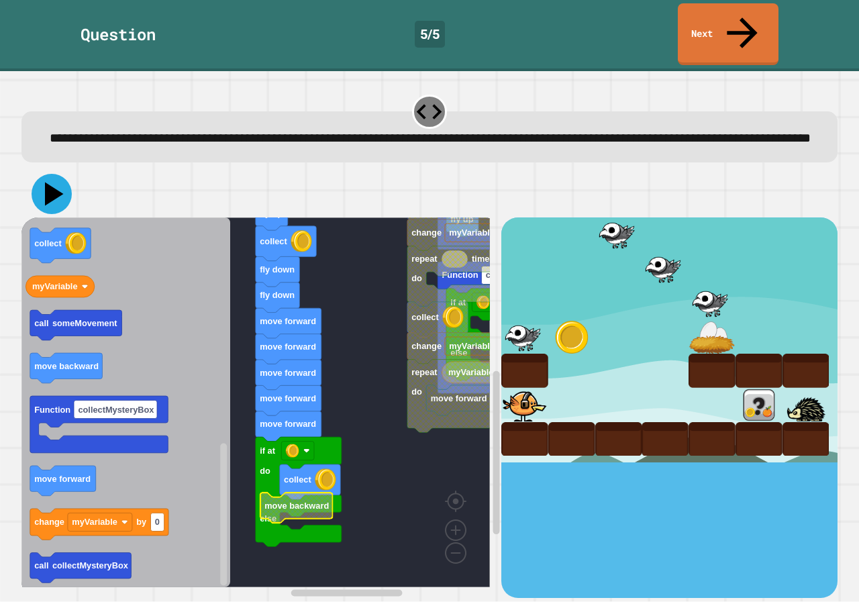
click at [60, 185] on icon at bounding box center [52, 194] width 40 height 40
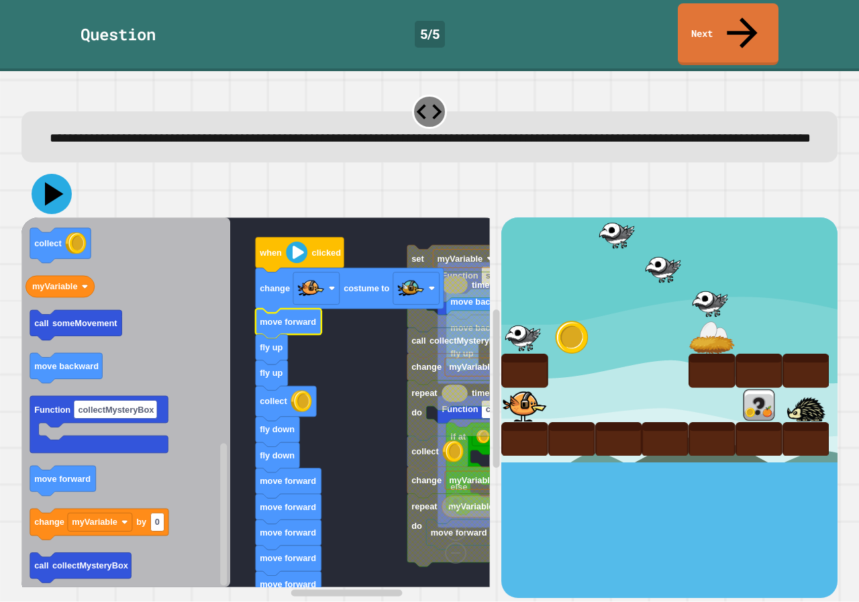
click at [58, 184] on icon at bounding box center [54, 194] width 19 height 23
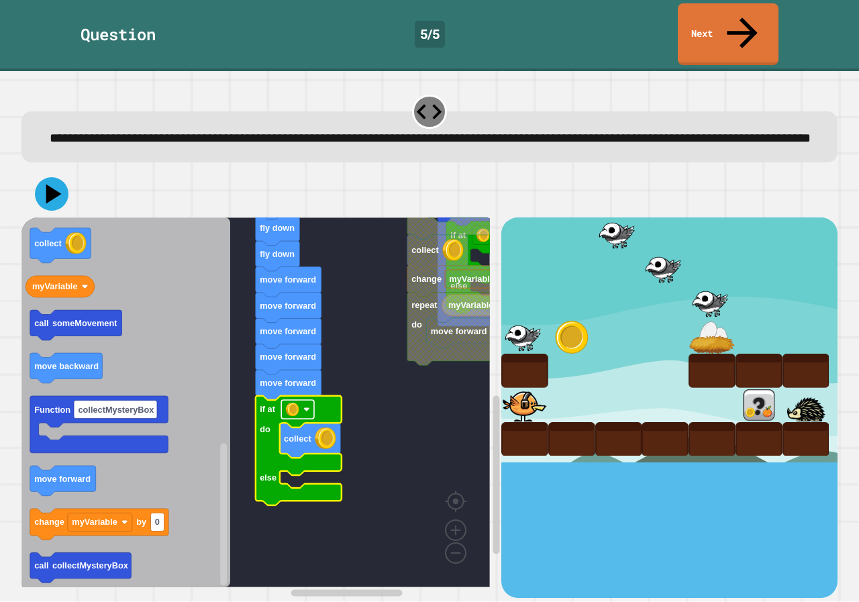
click at [292, 409] on rect "Blockly Workspace" at bounding box center [297, 409] width 33 height 19
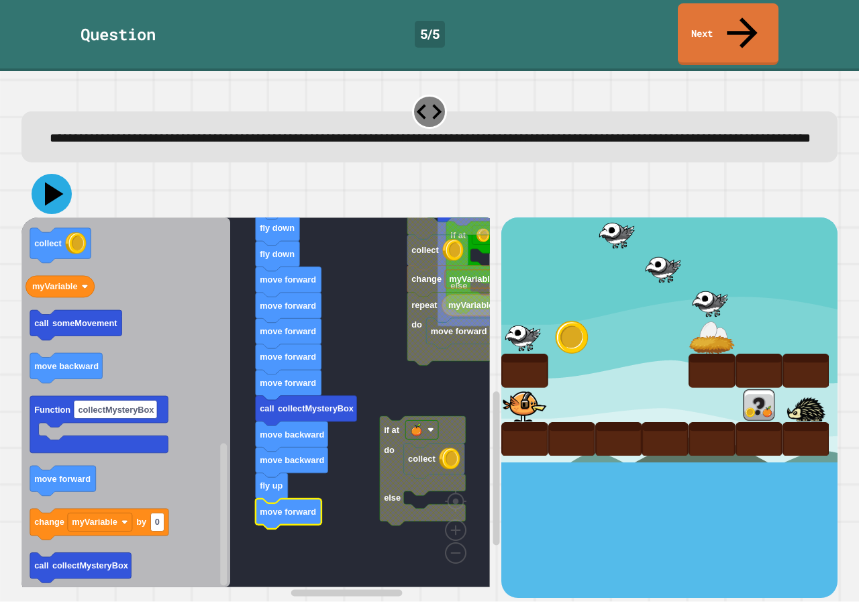
click at [44, 182] on icon at bounding box center [52, 194] width 40 height 40
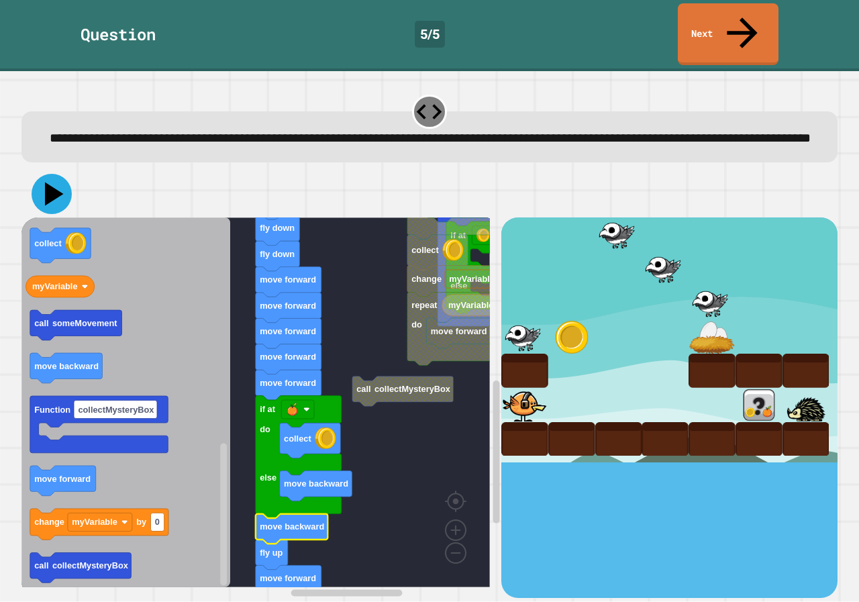
click at [55, 187] on icon at bounding box center [54, 194] width 19 height 23
drag, startPoint x: 762, startPoint y: 401, endPoint x: 737, endPoint y: 391, distance: 26.6
click at [737, 391] on div at bounding box center [759, 405] width 47 height 34
click at [295, 403] on image "Blockly Workspace" at bounding box center [292, 409] width 13 height 13
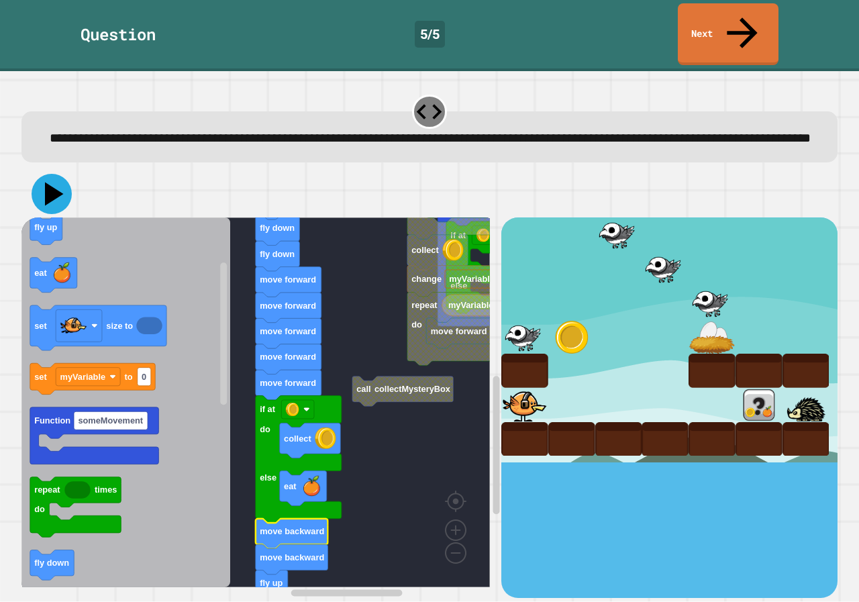
click at [40, 174] on icon at bounding box center [52, 194] width 40 height 40
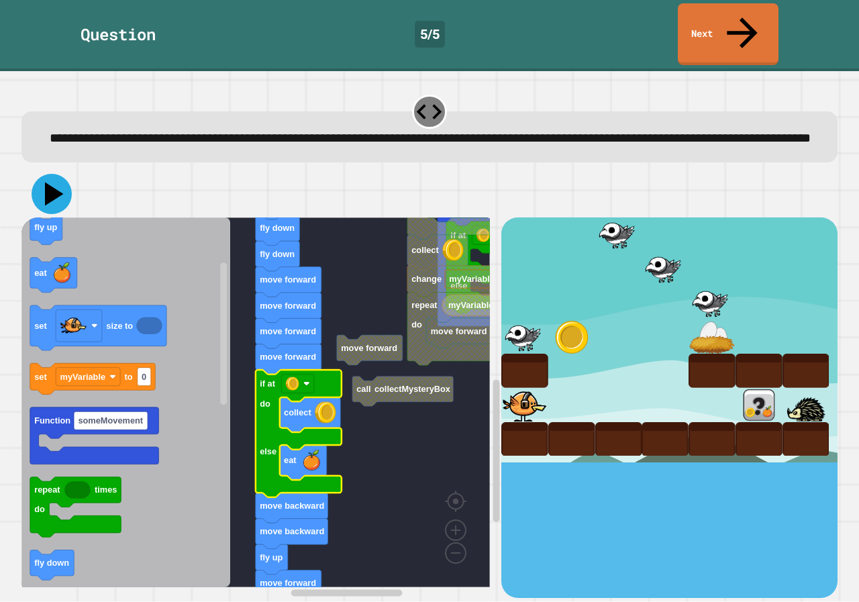
click at [58, 182] on icon at bounding box center [52, 194] width 40 height 40
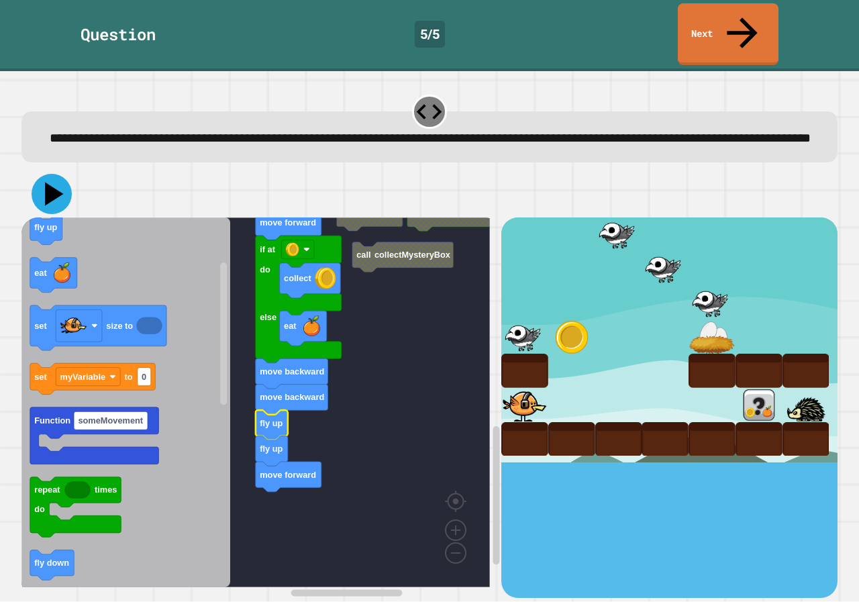
click at [54, 183] on icon at bounding box center [54, 194] width 19 height 23
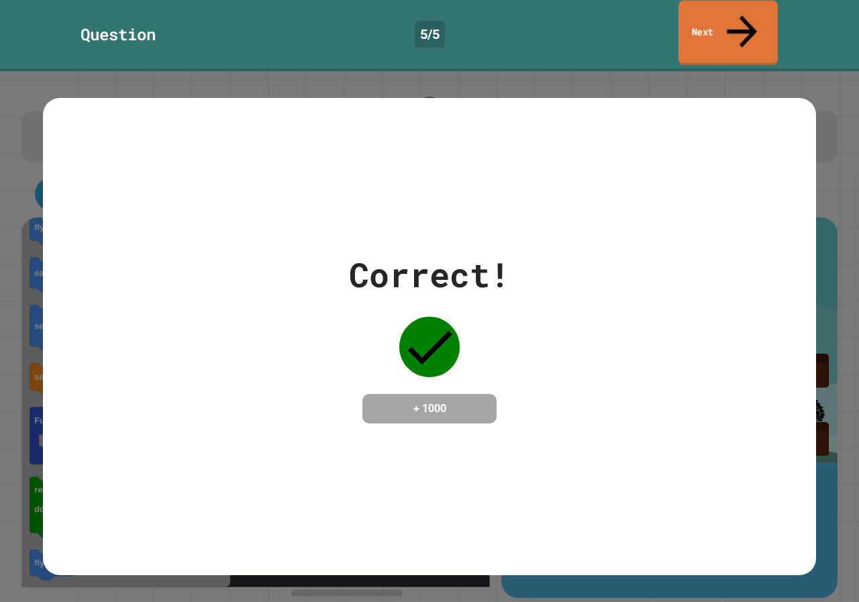
click at [692, 9] on link "Next" at bounding box center [728, 33] width 99 height 65
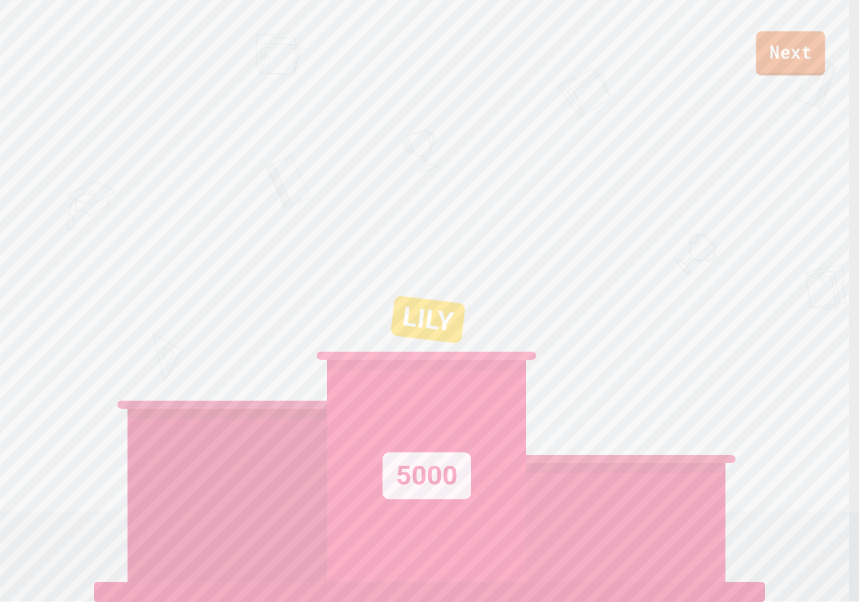
click at [782, 51] on link "Next" at bounding box center [790, 53] width 69 height 44
